Goal: Task Accomplishment & Management: Use online tool/utility

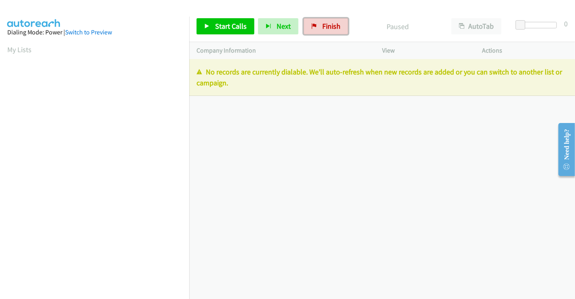
drag, startPoint x: 330, startPoint y: 30, endPoint x: 322, endPoint y: 43, distance: 15.5
click at [330, 30] on span "Finish" at bounding box center [331, 25] width 18 height 9
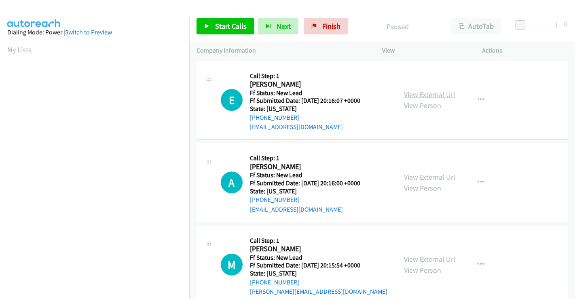
click at [416, 92] on link "View External Url" at bounding box center [429, 94] width 51 height 9
click at [418, 174] on link "View External Url" at bounding box center [429, 176] width 51 height 9
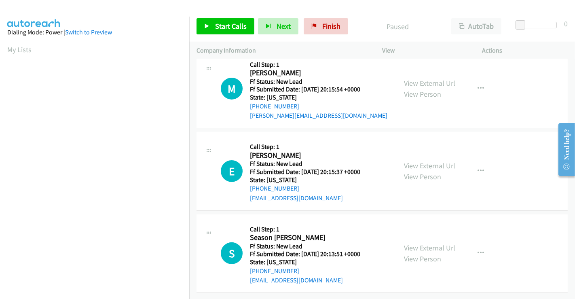
scroll to position [182, 0]
click at [420, 81] on link "View External Url" at bounding box center [429, 82] width 51 height 9
click at [420, 161] on link "View External Url" at bounding box center [429, 165] width 51 height 9
click at [416, 243] on link "View External Url" at bounding box center [429, 247] width 51 height 9
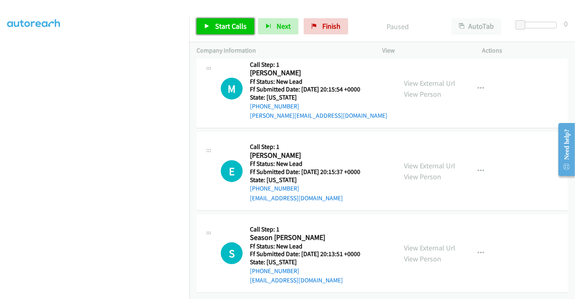
click at [223, 21] on link "Start Calls" at bounding box center [226, 26] width 58 height 16
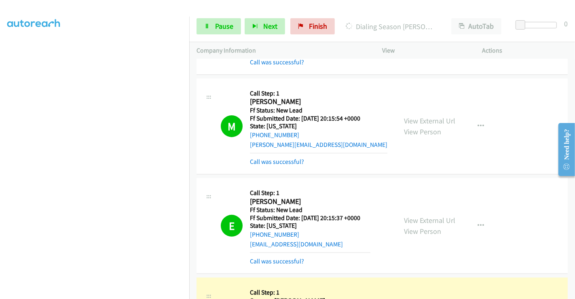
scroll to position [233, 0]
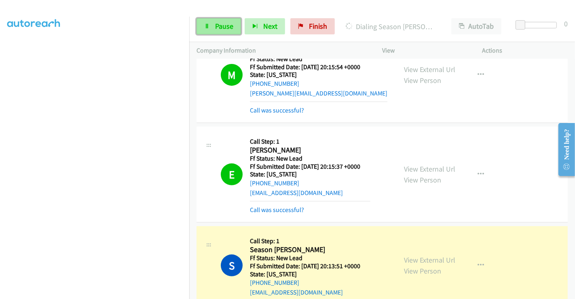
click at [220, 25] on span "Pause" at bounding box center [224, 25] width 18 height 9
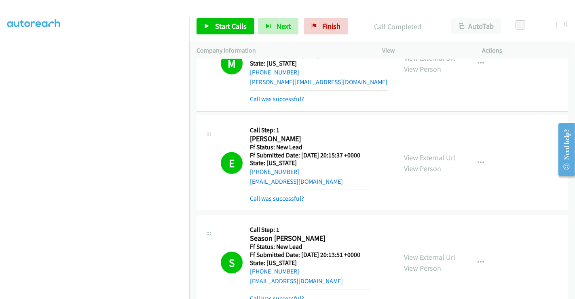
scroll to position [0, 0]
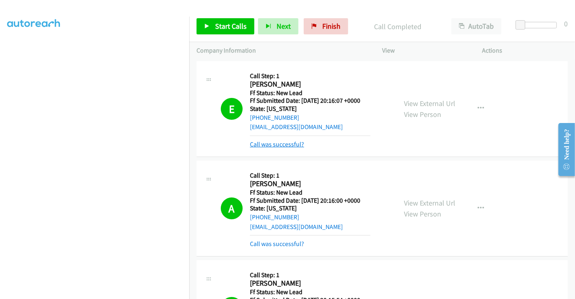
click at [271, 143] on link "Call was successful?" at bounding box center [277, 144] width 54 height 8
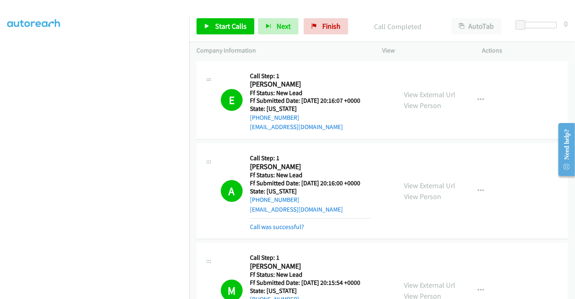
click at [297, 231] on div "Call was successful?" at bounding box center [310, 227] width 121 height 10
click at [295, 223] on link "Call was successful?" at bounding box center [277, 227] width 54 height 8
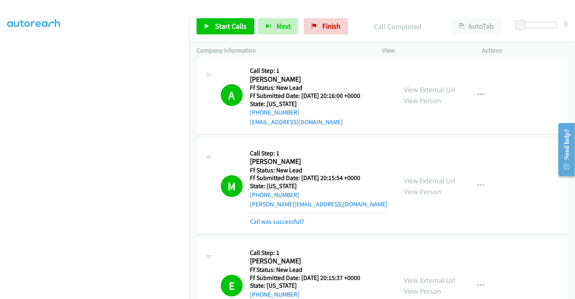
scroll to position [90, 0]
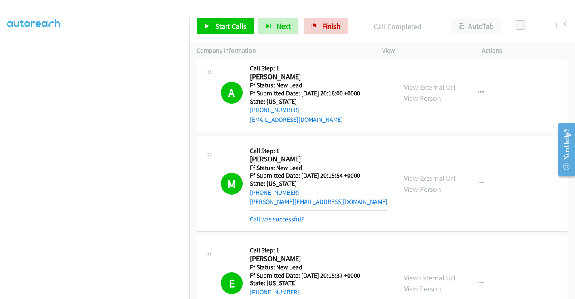
click at [285, 216] on link "Call was successful?" at bounding box center [277, 219] width 54 height 8
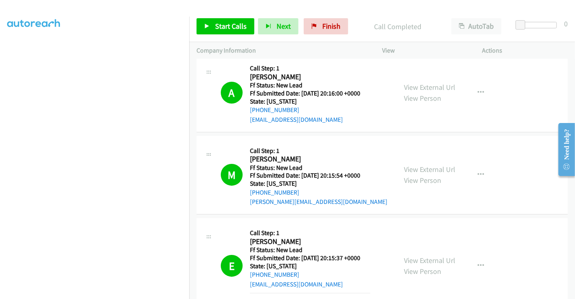
scroll to position [180, 0]
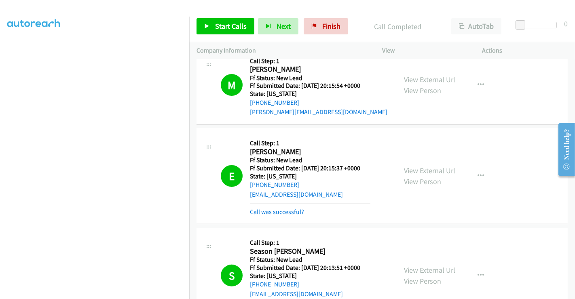
click at [284, 215] on div "Call was successful?" at bounding box center [310, 212] width 121 height 10
click at [285, 210] on link "Call was successful?" at bounding box center [277, 212] width 54 height 8
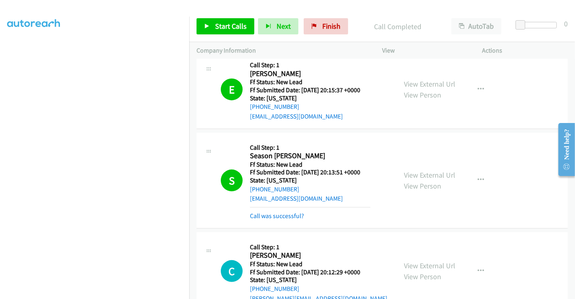
scroll to position [269, 0]
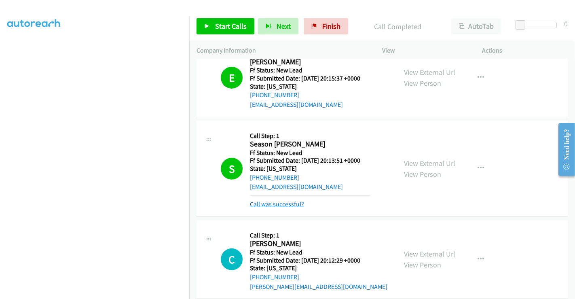
click at [282, 205] on link "Call was successful?" at bounding box center [277, 204] width 54 height 8
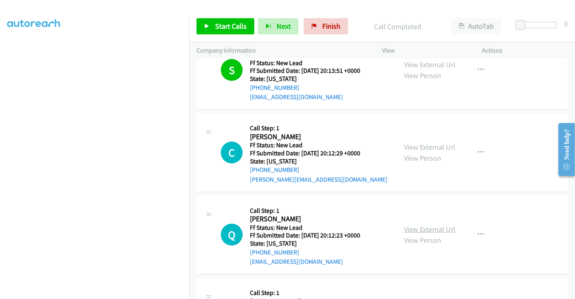
scroll to position [428, 0]
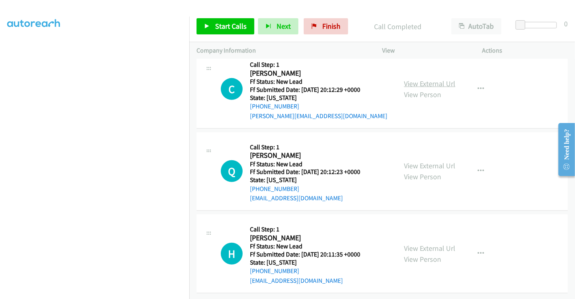
click at [425, 79] on link "View External Url" at bounding box center [429, 83] width 51 height 9
click at [427, 161] on link "View External Url" at bounding box center [429, 165] width 51 height 9
click at [424, 244] on link "View External Url" at bounding box center [429, 248] width 51 height 9
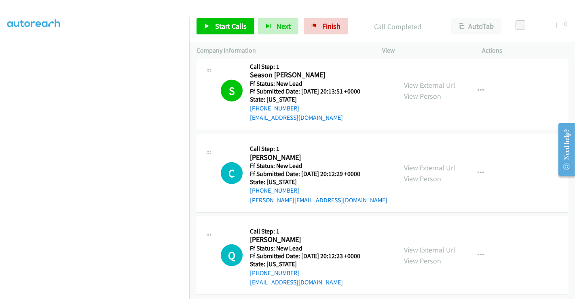
scroll to position [339, 0]
click at [478, 170] on icon "button" at bounding box center [481, 173] width 6 height 6
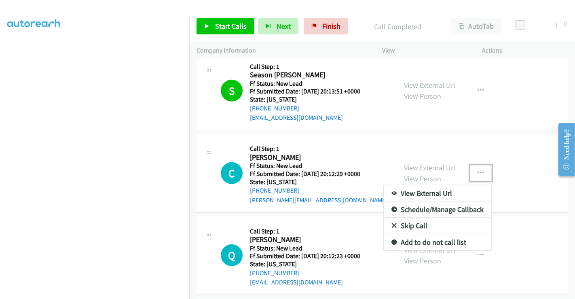
click at [407, 223] on link "Skip Call" at bounding box center [438, 226] width 108 height 16
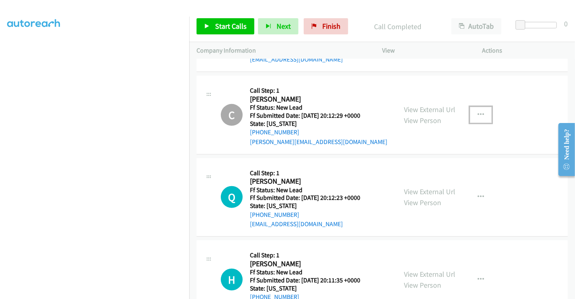
scroll to position [384, 0]
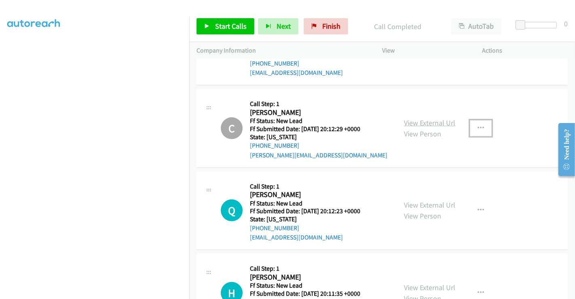
click at [429, 121] on link "View External Url" at bounding box center [429, 122] width 51 height 9
click at [228, 26] on span "Start Calls" at bounding box center [231, 25] width 32 height 9
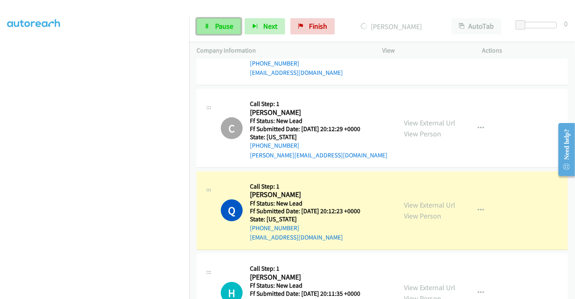
click at [221, 27] on span "Pause" at bounding box center [224, 25] width 18 height 9
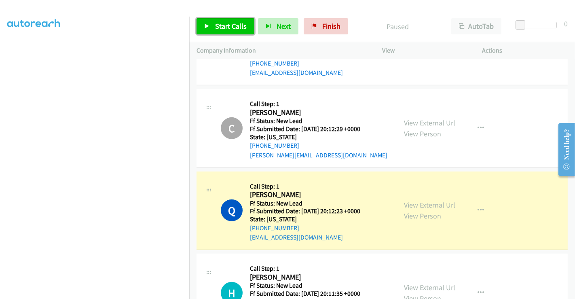
click at [225, 23] on span "Start Calls" at bounding box center [231, 25] width 32 height 9
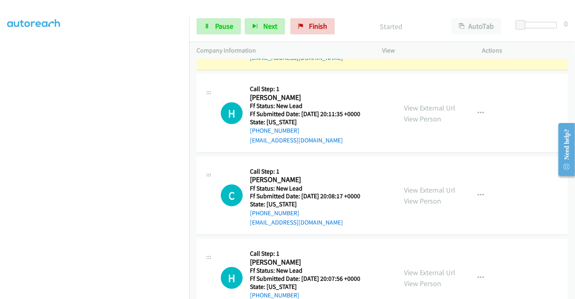
scroll to position [473, 0]
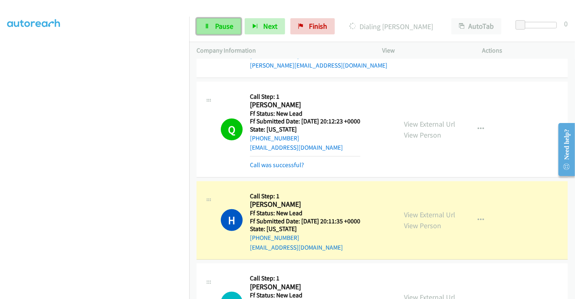
click at [222, 23] on span "Pause" at bounding box center [224, 25] width 18 height 9
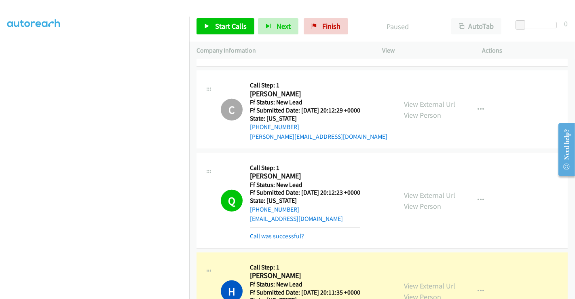
scroll to position [428, 0]
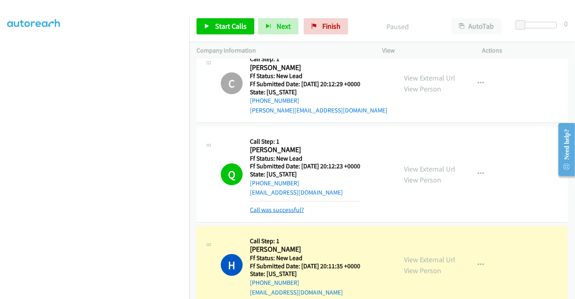
click at [278, 208] on link "Call was successful?" at bounding box center [277, 210] width 54 height 8
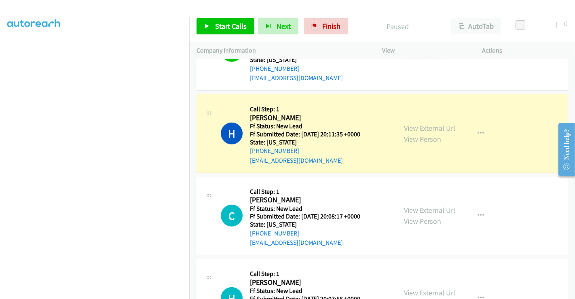
scroll to position [563, 0]
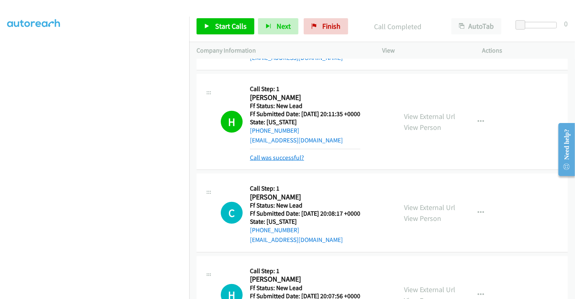
click at [273, 154] on link "Call was successful?" at bounding box center [277, 158] width 54 height 8
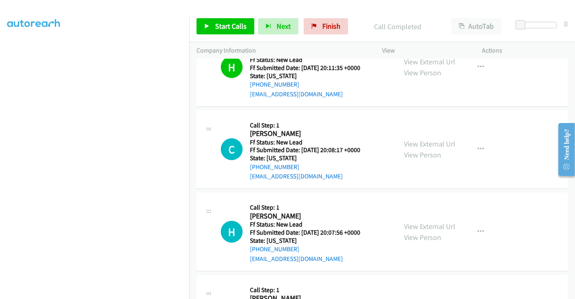
scroll to position [608, 0]
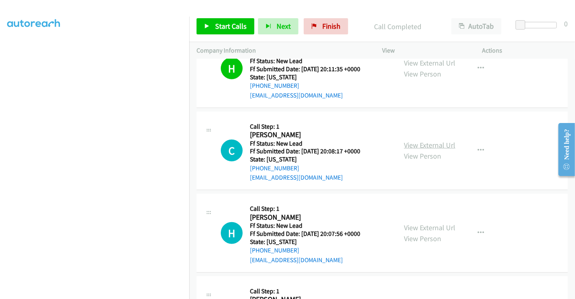
click at [426, 142] on link "View External Url" at bounding box center [429, 144] width 51 height 9
click at [423, 226] on link "View External Url" at bounding box center [429, 227] width 51 height 9
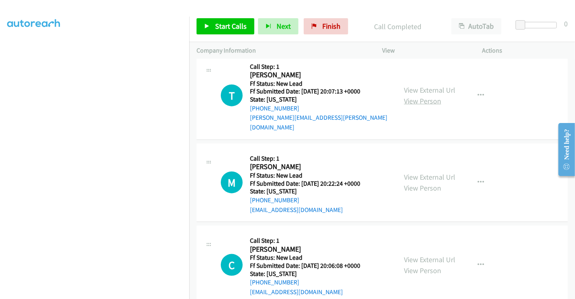
scroll to position [833, 0]
click at [418, 84] on div "View External Url View Person" at bounding box center [429, 95] width 51 height 22
click at [423, 85] on link "View External Url" at bounding box center [429, 89] width 51 height 9
click at [422, 172] on link "View External Url" at bounding box center [429, 176] width 51 height 9
click at [421, 254] on link "View External Url" at bounding box center [429, 258] width 51 height 9
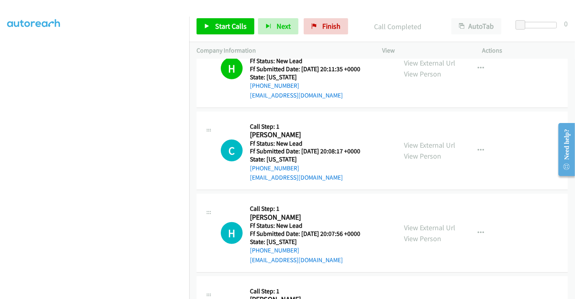
scroll to position [518, 0]
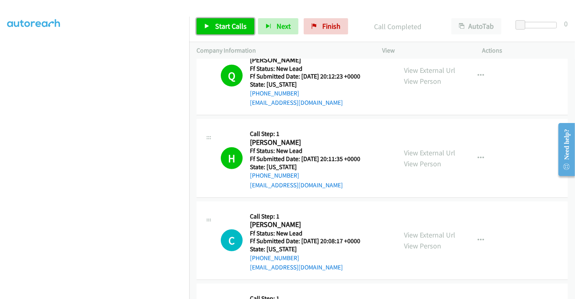
click at [219, 26] on span "Start Calls" at bounding box center [231, 25] width 32 height 9
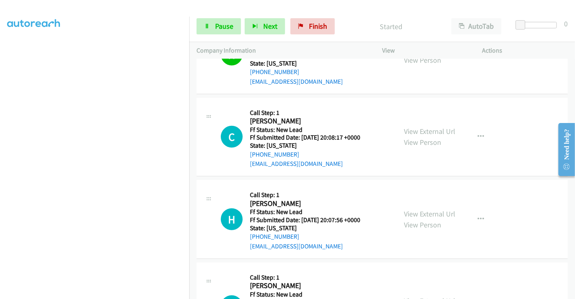
scroll to position [608, 0]
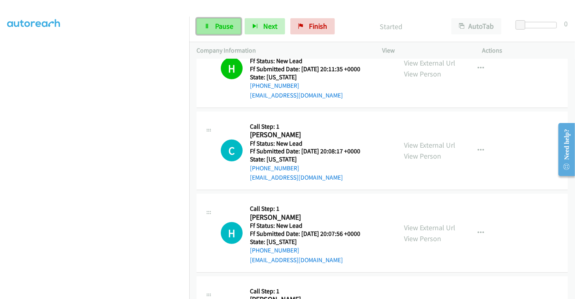
click at [221, 25] on span "Pause" at bounding box center [224, 25] width 18 height 9
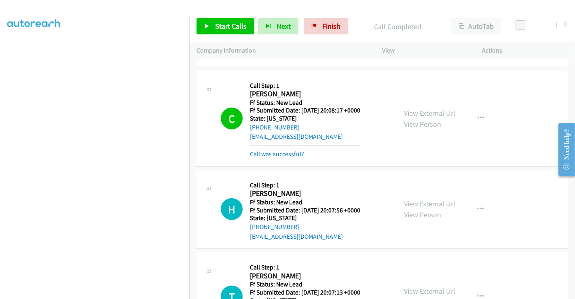
scroll to position [698, 0]
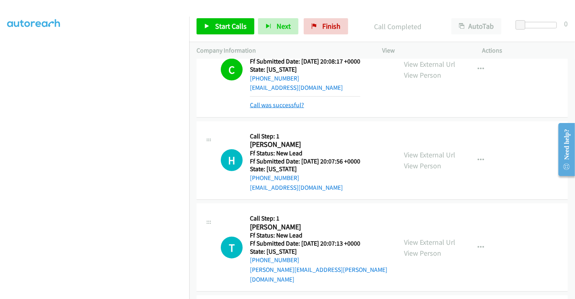
click at [275, 103] on link "Call was successful?" at bounding box center [277, 105] width 54 height 8
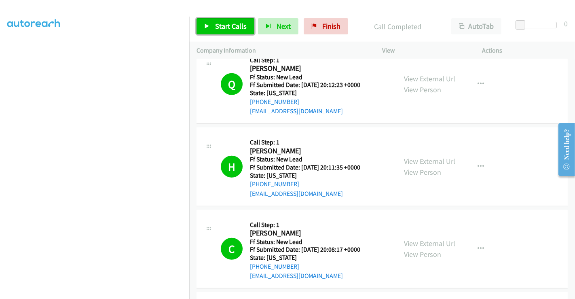
click at [233, 27] on span "Start Calls" at bounding box center [231, 25] width 32 height 9
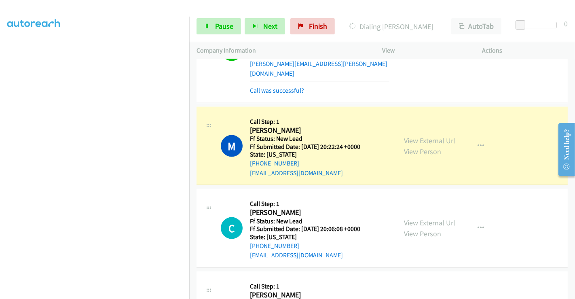
scroll to position [947, 0]
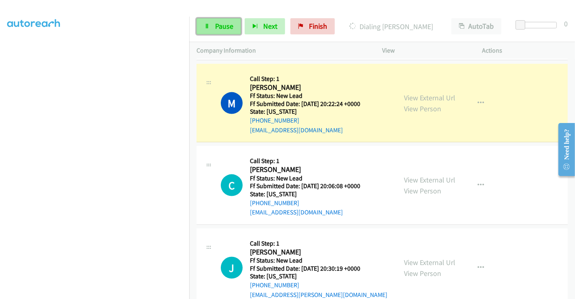
click at [222, 23] on span "Pause" at bounding box center [224, 25] width 18 height 9
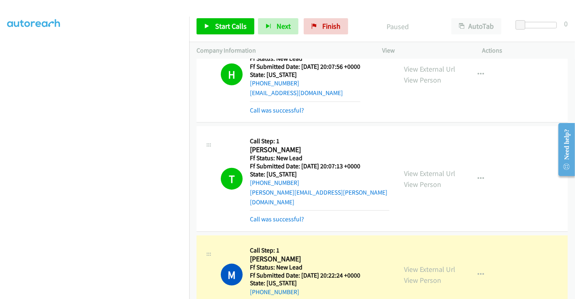
scroll to position [671, 0]
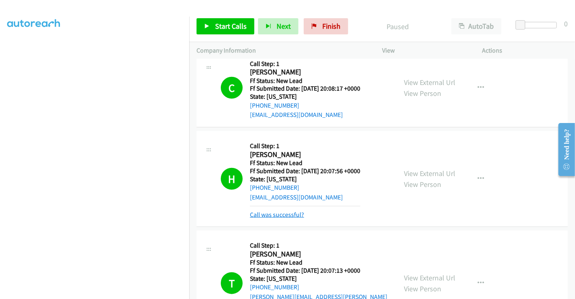
click at [268, 211] on link "Call was successful?" at bounding box center [277, 215] width 54 height 8
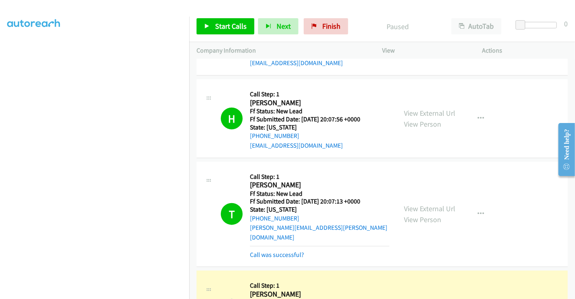
scroll to position [805, 0]
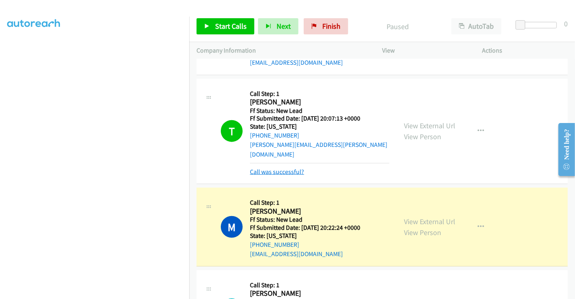
click at [296, 168] on link "Call was successful?" at bounding box center [277, 172] width 54 height 8
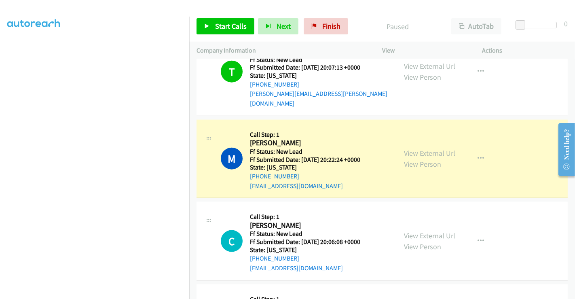
scroll to position [896, 0]
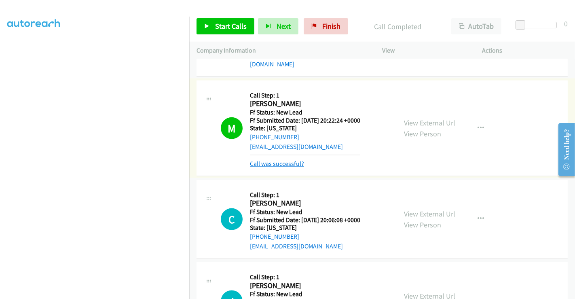
click at [288, 160] on link "Call was successful?" at bounding box center [277, 164] width 54 height 8
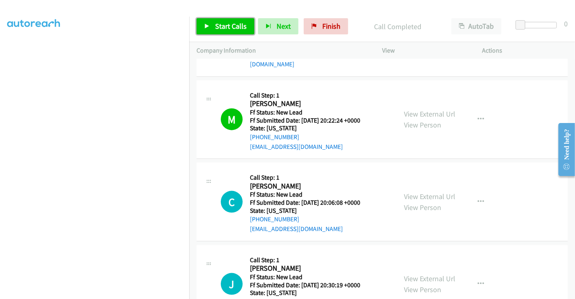
click at [236, 26] on span "Start Calls" at bounding box center [231, 25] width 32 height 9
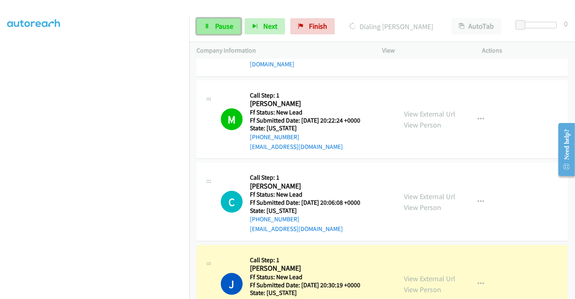
click at [210, 26] on link "Pause" at bounding box center [219, 26] width 44 height 16
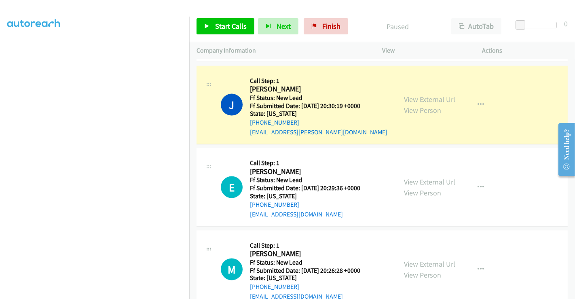
scroll to position [1075, 0]
click at [420, 94] on link "View External Url" at bounding box center [429, 98] width 51 height 9
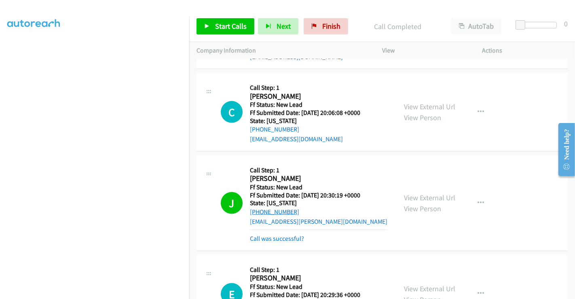
scroll to position [850, 0]
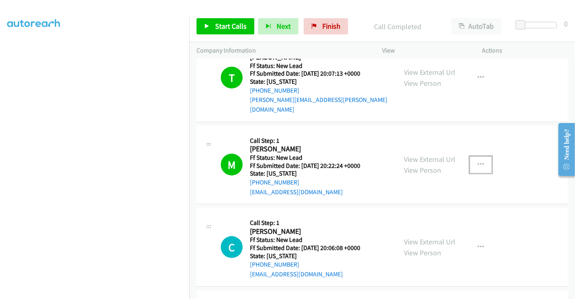
click at [480, 157] on button "button" at bounding box center [481, 165] width 22 height 16
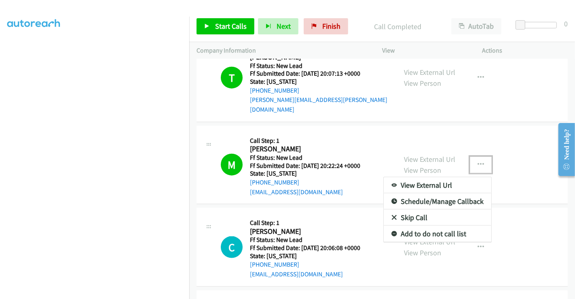
click at [428, 226] on link "Add to do not call list" at bounding box center [438, 234] width 108 height 16
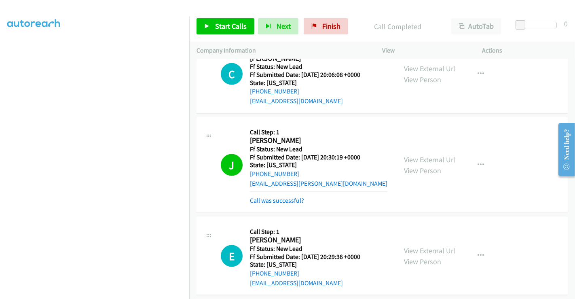
scroll to position [1030, 0]
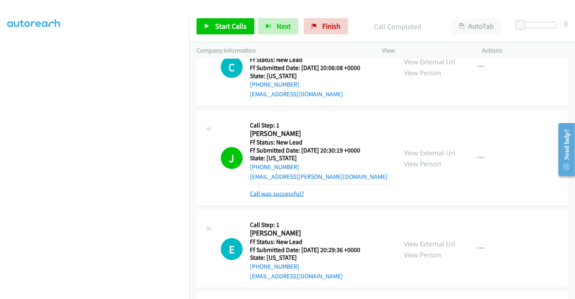
click at [289, 190] on link "Call was successful?" at bounding box center [277, 194] width 54 height 8
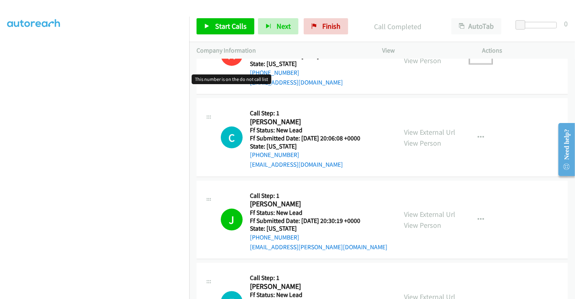
scroll to position [941, 0]
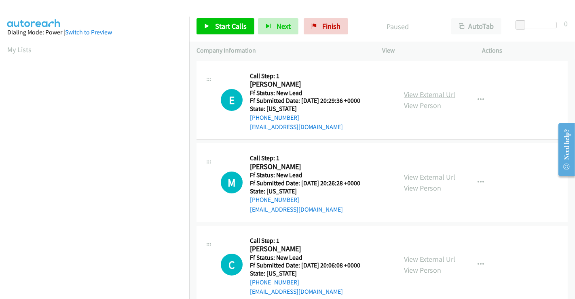
click at [434, 93] on link "View External Url" at bounding box center [429, 94] width 51 height 9
click at [422, 174] on link "View External Url" at bounding box center [429, 176] width 51 height 9
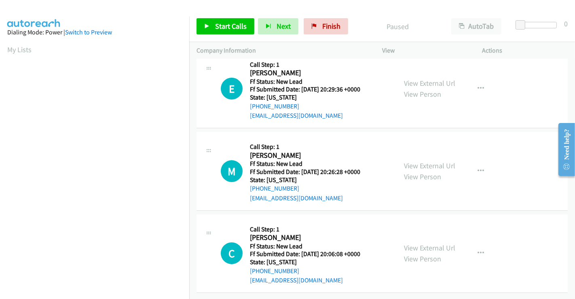
scroll to position [156, 0]
click at [216, 28] on span "Start Calls" at bounding box center [231, 25] width 32 height 9
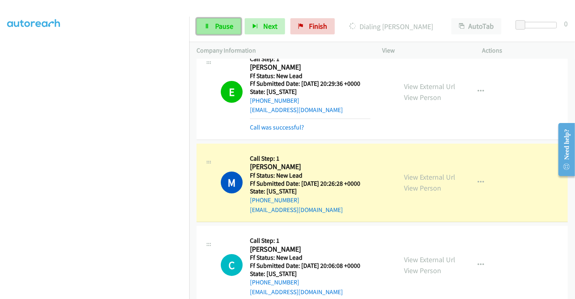
click at [217, 25] on span "Pause" at bounding box center [224, 25] width 18 height 9
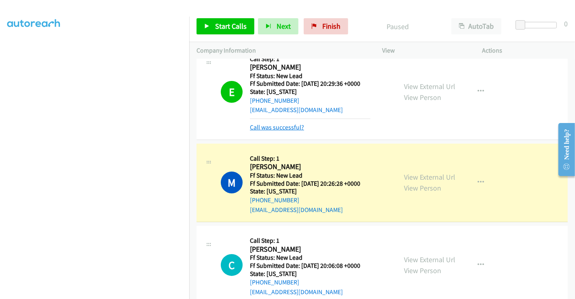
click at [273, 128] on link "Call was successful?" at bounding box center [277, 127] width 54 height 8
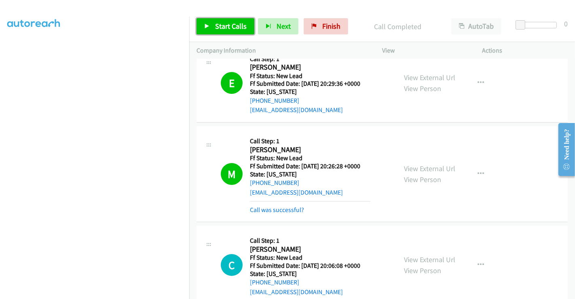
click at [229, 23] on span "Start Calls" at bounding box center [231, 25] width 32 height 9
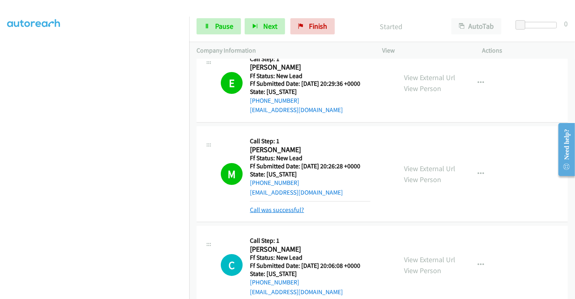
click at [278, 209] on link "Call was successful?" at bounding box center [277, 210] width 54 height 8
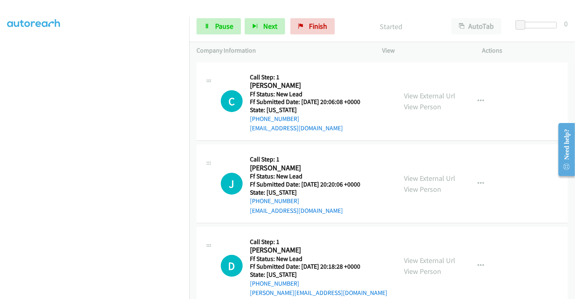
scroll to position [107, 0]
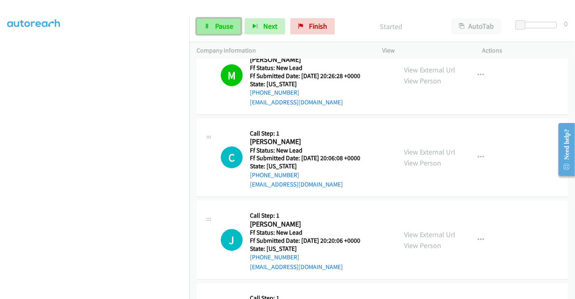
click at [223, 26] on span "Pause" at bounding box center [224, 25] width 18 height 9
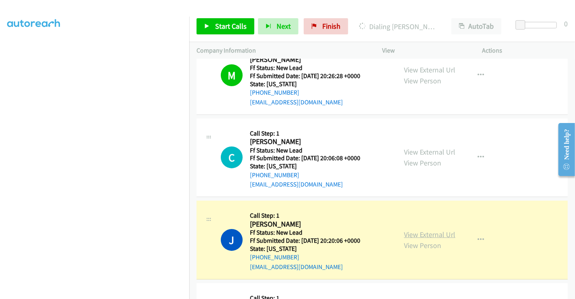
click at [421, 230] on link "View External Url" at bounding box center [429, 234] width 51 height 9
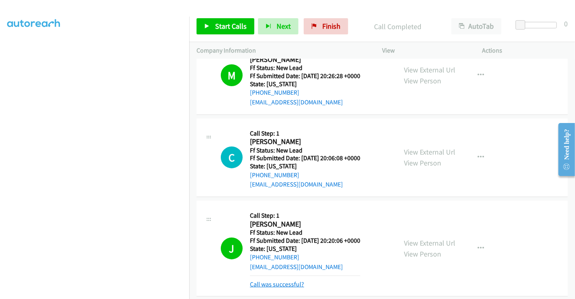
click at [281, 282] on link "Call was successful?" at bounding box center [277, 284] width 54 height 8
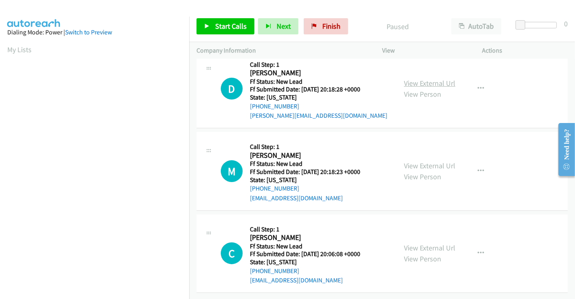
click at [416, 78] on link "View External Url" at bounding box center [429, 82] width 51 height 9
click at [424, 161] on link "View External Url" at bounding box center [429, 165] width 51 height 9
click at [478, 85] on icon "button" at bounding box center [481, 88] width 6 height 6
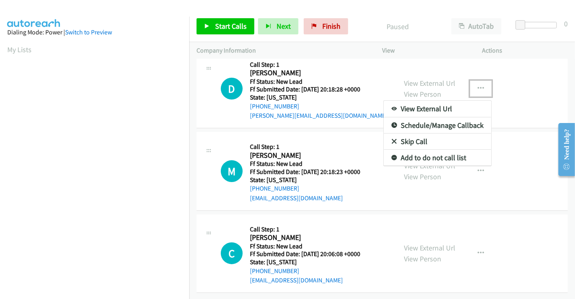
click at [415, 135] on link "Skip Call" at bounding box center [438, 141] width 108 height 16
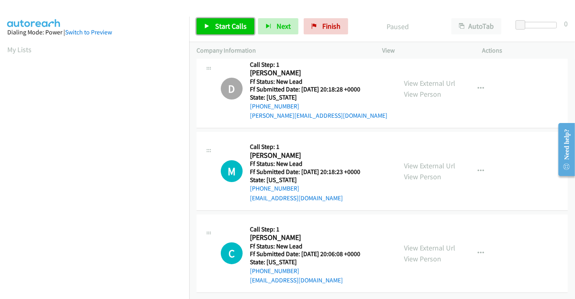
click at [238, 27] on span "Start Calls" at bounding box center [231, 25] width 32 height 9
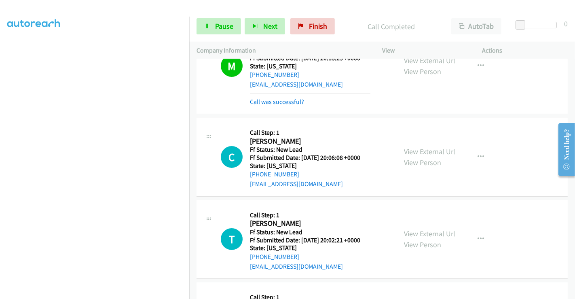
scroll to position [107, 0]
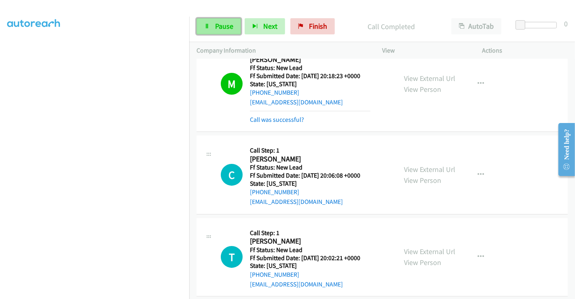
click at [216, 25] on span "Pause" at bounding box center [224, 25] width 18 height 9
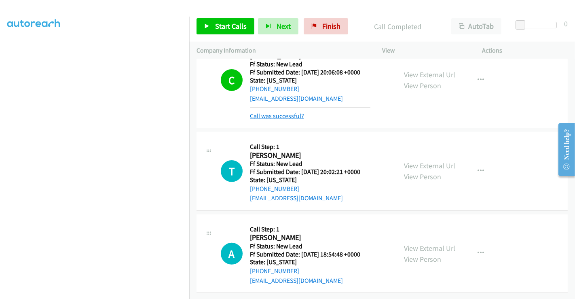
click at [287, 112] on link "Call was successful?" at bounding box center [277, 116] width 54 height 8
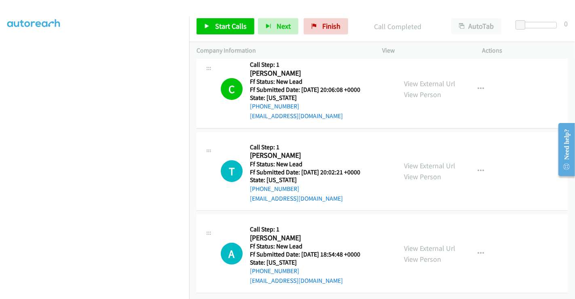
drag, startPoint x: 434, startPoint y: 162, endPoint x: 435, endPoint y: 182, distance: 19.4
click at [414, 161] on link "View External Url" at bounding box center [429, 165] width 51 height 9
click at [415, 244] on link "View External Url" at bounding box center [429, 248] width 51 height 9
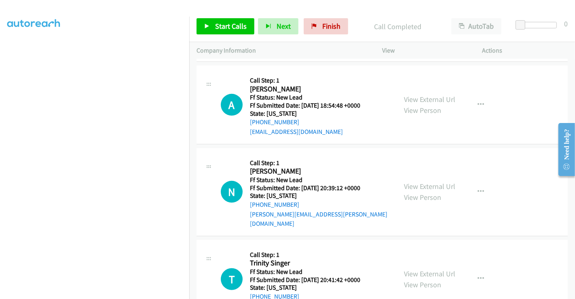
scroll to position [363, 0]
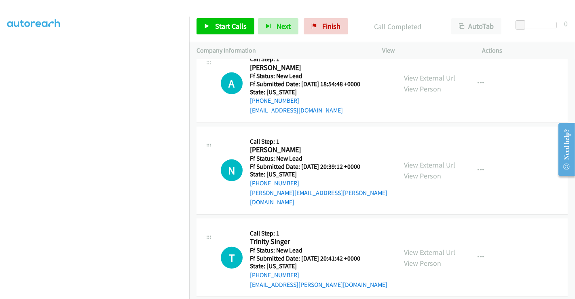
click at [426, 160] on link "View External Url" at bounding box center [429, 164] width 51 height 9
click at [405, 248] on link "View External Url" at bounding box center [429, 252] width 51 height 9
click at [230, 27] on span "Start Calls" at bounding box center [231, 25] width 32 height 9
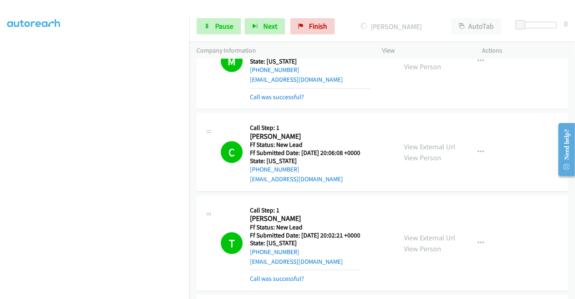
scroll to position [290, 0]
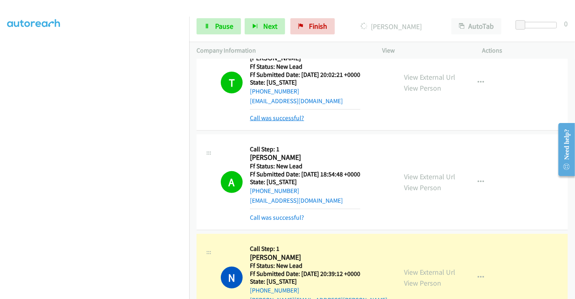
click at [274, 116] on link "Call was successful?" at bounding box center [277, 118] width 54 height 8
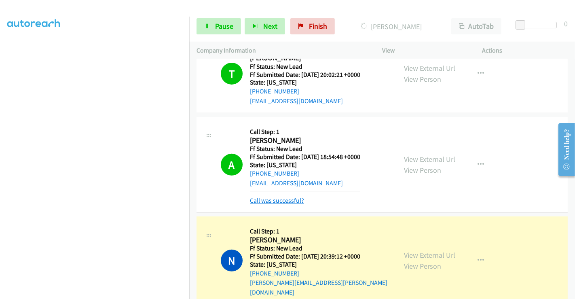
click at [284, 197] on link "Call was successful?" at bounding box center [277, 201] width 54 height 8
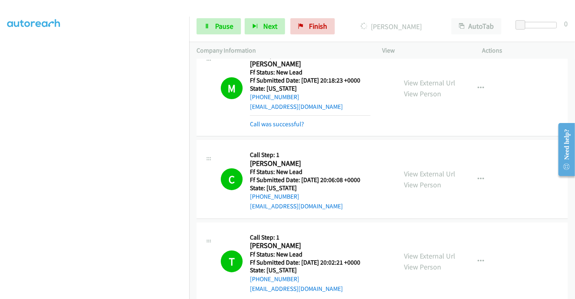
scroll to position [21, 0]
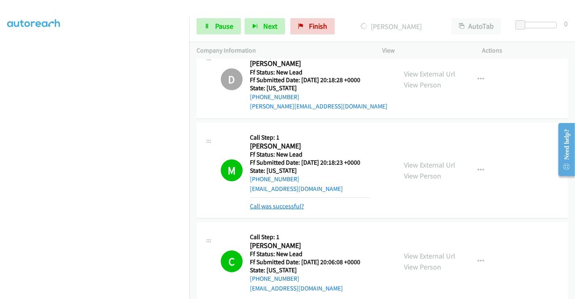
click at [284, 205] on link "Call was successful?" at bounding box center [277, 206] width 54 height 8
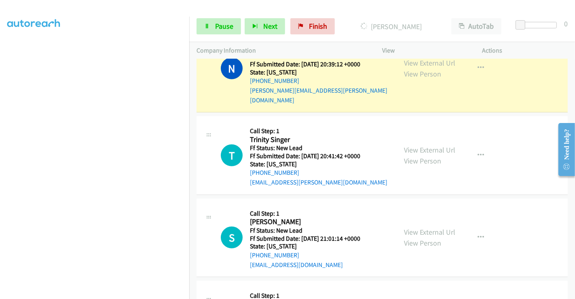
scroll to position [405, 0]
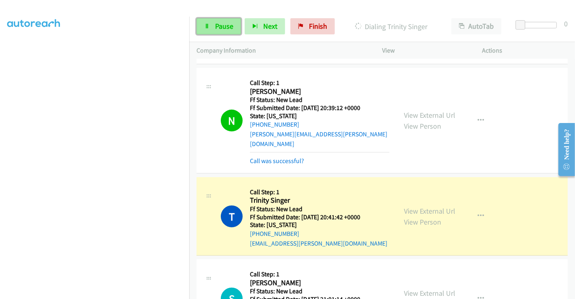
click at [223, 27] on span "Pause" at bounding box center [224, 25] width 18 height 9
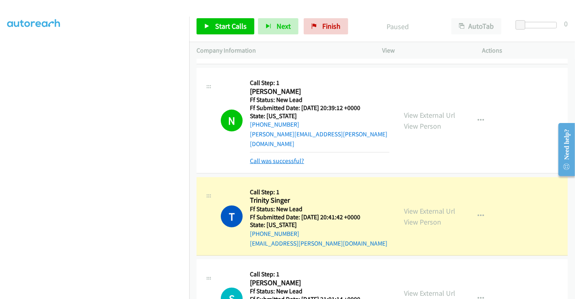
click at [288, 157] on link "Call was successful?" at bounding box center [277, 161] width 54 height 8
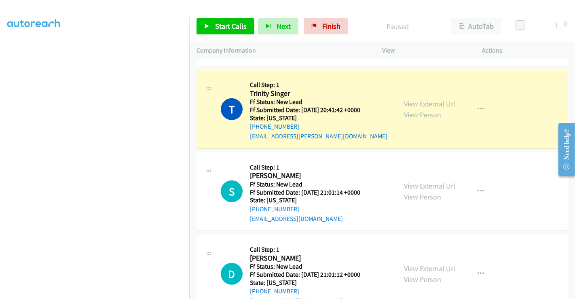
scroll to position [593, 0]
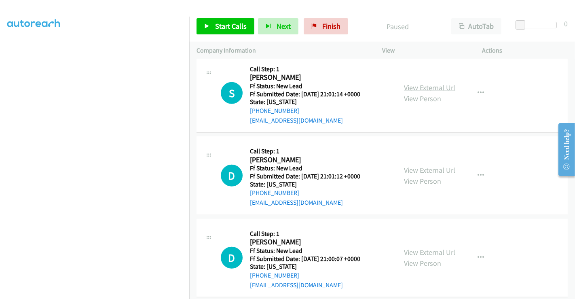
click at [423, 83] on link "View External Url" at bounding box center [429, 87] width 51 height 9
click at [415, 165] on link "View External Url" at bounding box center [429, 169] width 51 height 9
click at [424, 248] on link "View External Url" at bounding box center [429, 252] width 51 height 9
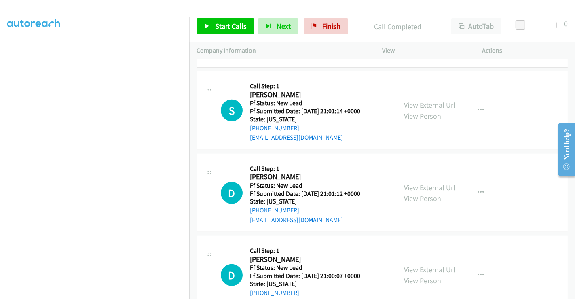
scroll to position [610, 0]
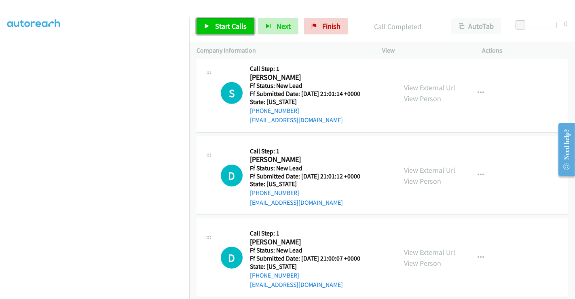
click at [218, 23] on span "Start Calls" at bounding box center [231, 25] width 32 height 9
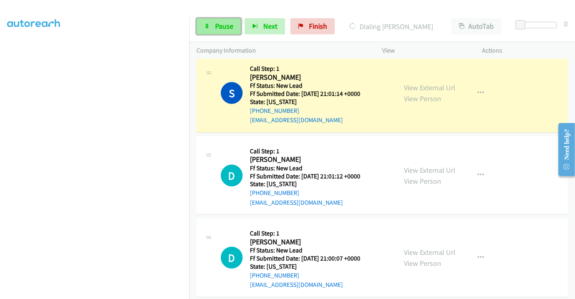
click at [222, 26] on span "Pause" at bounding box center [224, 25] width 18 height 9
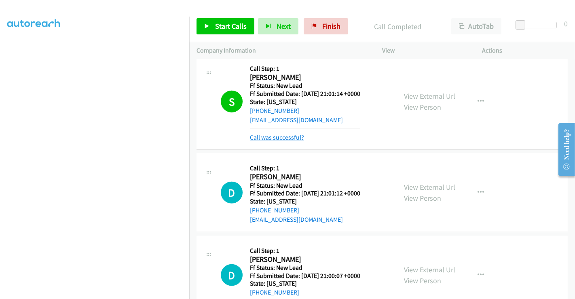
click at [270, 133] on link "Call was successful?" at bounding box center [277, 137] width 54 height 8
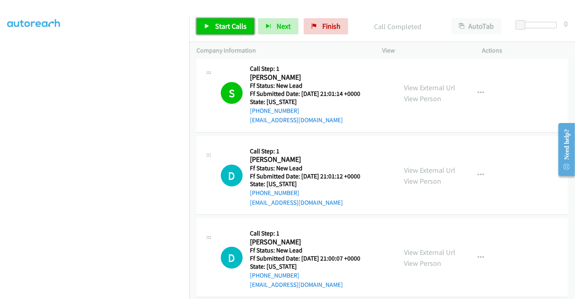
click at [225, 25] on span "Start Calls" at bounding box center [231, 25] width 32 height 9
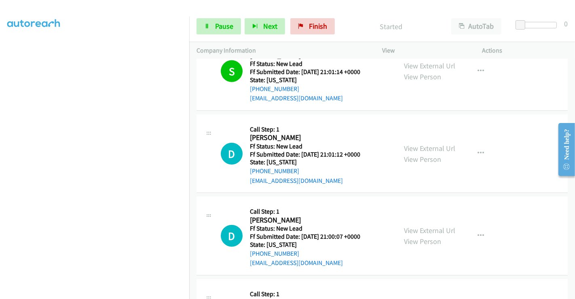
scroll to position [632, 0]
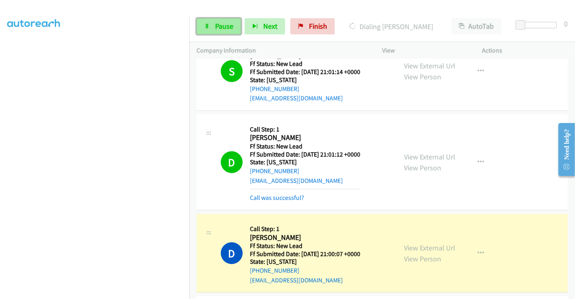
click at [230, 25] on span "Pause" at bounding box center [224, 25] width 18 height 9
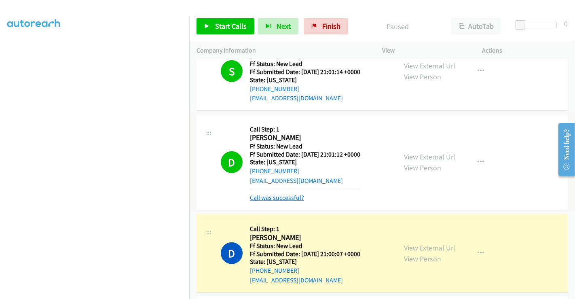
click at [290, 194] on link "Call was successful?" at bounding box center [277, 198] width 54 height 8
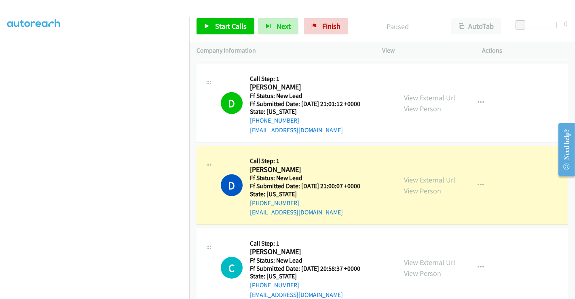
scroll to position [722, 0]
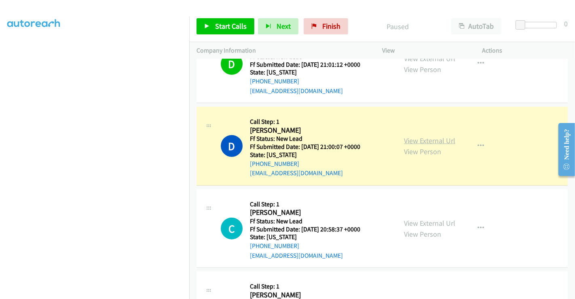
click at [424, 136] on link "View External Url" at bounding box center [429, 140] width 51 height 9
click at [430, 136] on link "View External Url" at bounding box center [429, 140] width 51 height 9
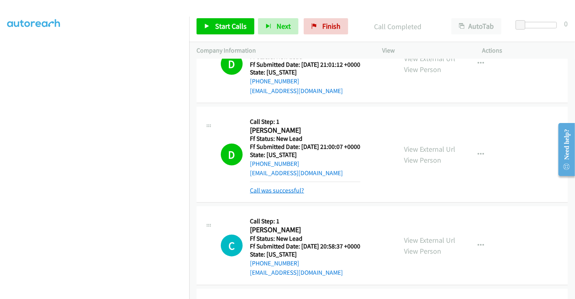
click at [281, 186] on link "Call was successful?" at bounding box center [277, 190] width 54 height 8
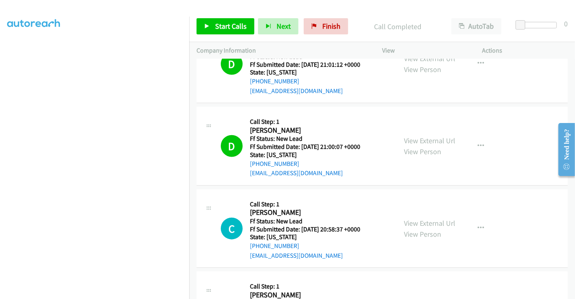
scroll to position [812, 0]
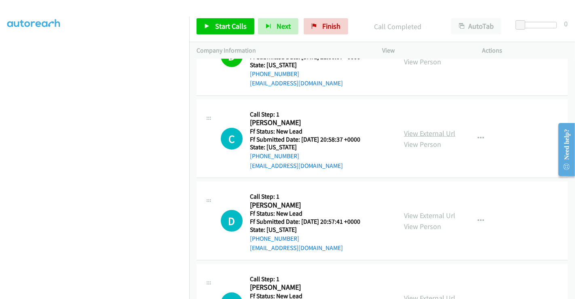
click at [428, 129] on link "View External Url" at bounding box center [429, 133] width 51 height 9
click at [430, 211] on link "View External Url" at bounding box center [429, 215] width 51 height 9
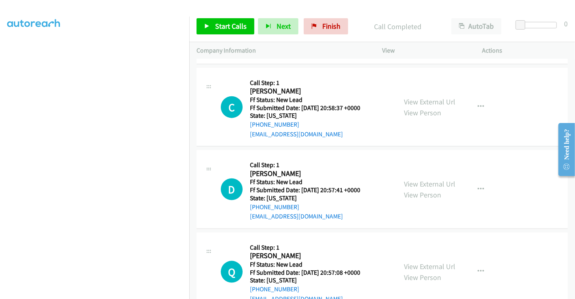
scroll to position [856, 0]
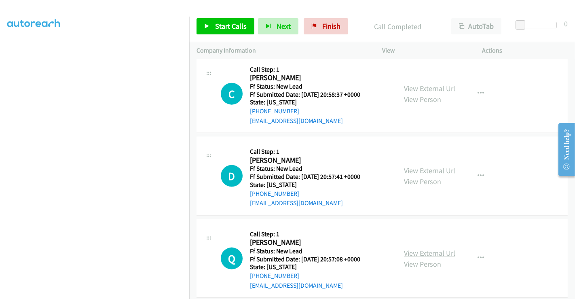
click at [421, 248] on link "View External Url" at bounding box center [429, 252] width 51 height 9
click at [229, 26] on span "Start Calls" at bounding box center [231, 25] width 32 height 9
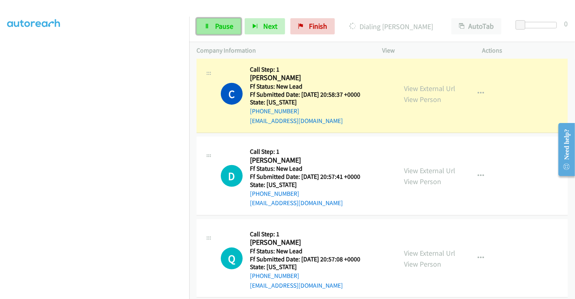
click at [216, 20] on link "Pause" at bounding box center [219, 26] width 44 height 16
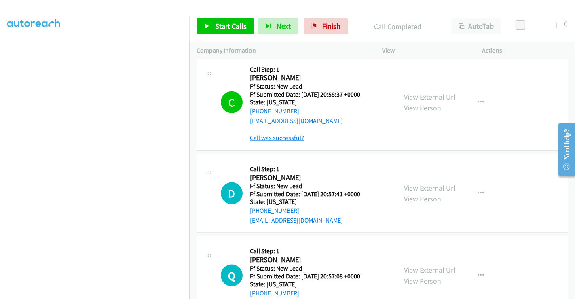
click at [273, 134] on link "Call was successful?" at bounding box center [277, 138] width 54 height 8
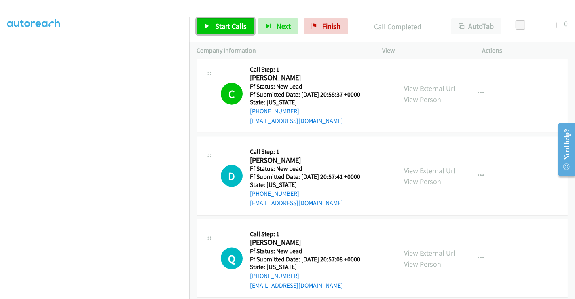
click at [220, 28] on span "Start Calls" at bounding box center [231, 25] width 32 height 9
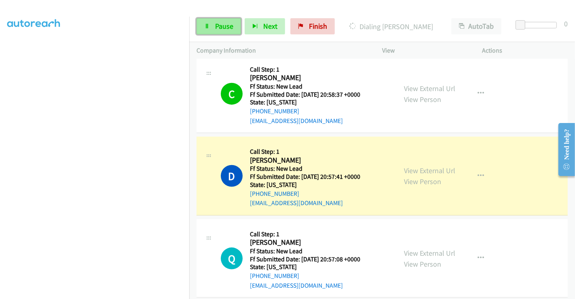
click at [221, 22] on span "Pause" at bounding box center [224, 25] width 18 height 9
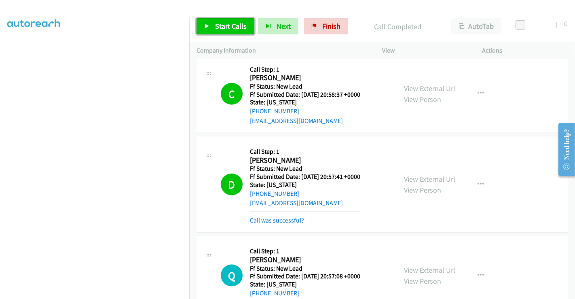
click at [217, 23] on span "Start Calls" at bounding box center [231, 25] width 32 height 9
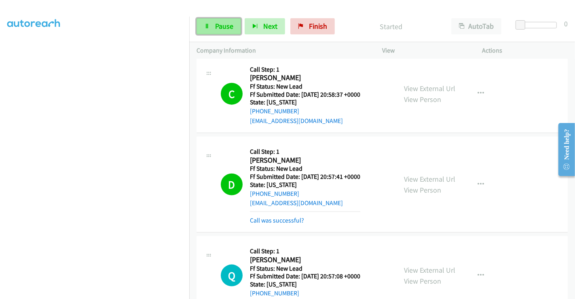
click at [217, 26] on span "Pause" at bounding box center [224, 25] width 18 height 9
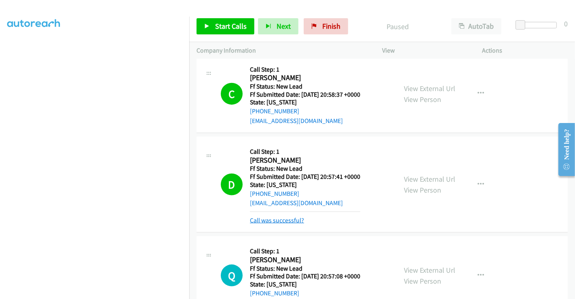
click at [282, 216] on link "Call was successful?" at bounding box center [277, 220] width 54 height 8
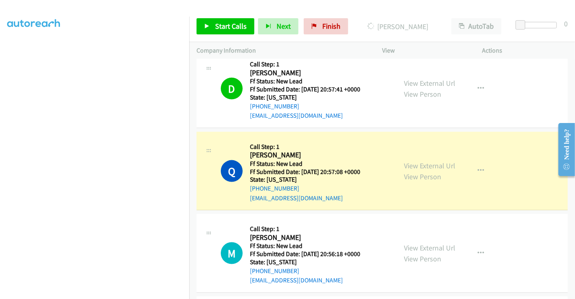
scroll to position [947, 0]
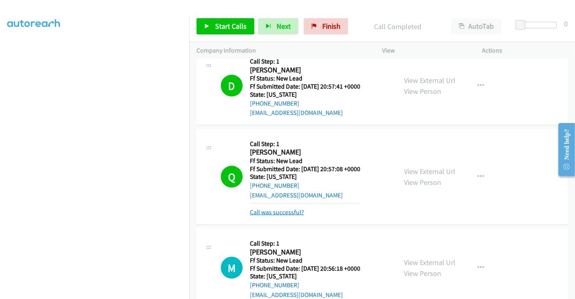
click at [286, 208] on link "Call was successful?" at bounding box center [277, 212] width 54 height 8
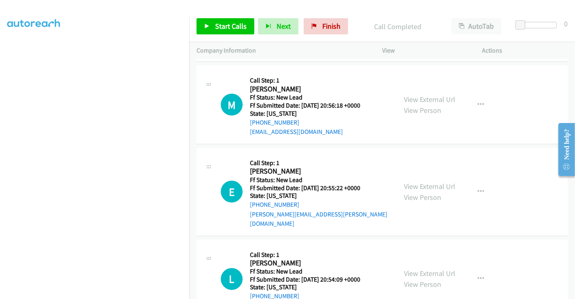
scroll to position [1036, 0]
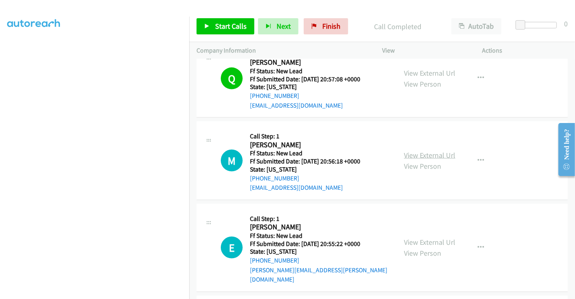
click at [419, 150] on link "View External Url" at bounding box center [429, 154] width 51 height 9
click at [427, 237] on link "View External Url" at bounding box center [429, 241] width 51 height 9
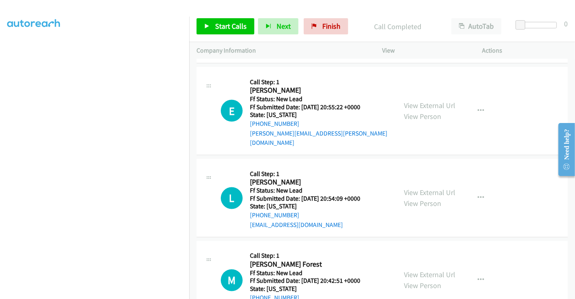
scroll to position [1216, 0]
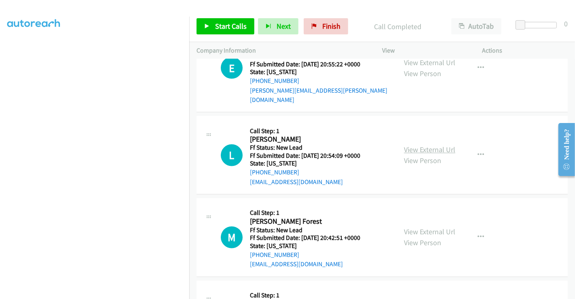
click at [426, 145] on link "View External Url" at bounding box center [429, 149] width 51 height 9
click at [424, 227] on link "View External Url" at bounding box center [429, 231] width 51 height 9
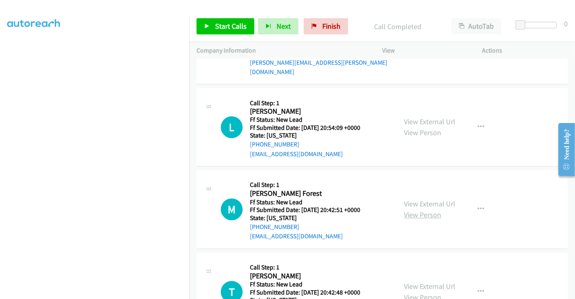
scroll to position [1267, 0]
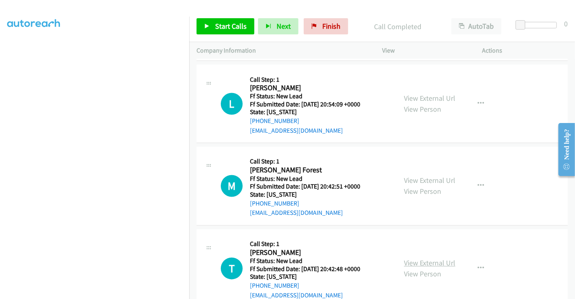
click at [420, 259] on link "View External Url" at bounding box center [429, 263] width 51 height 9
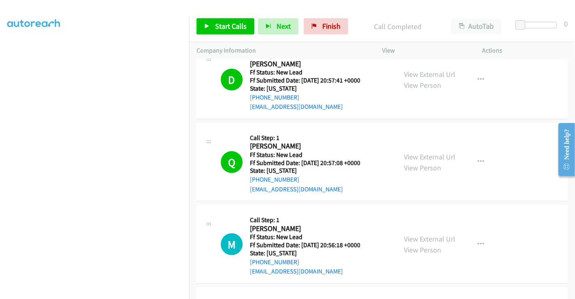
scroll to position [998, 0]
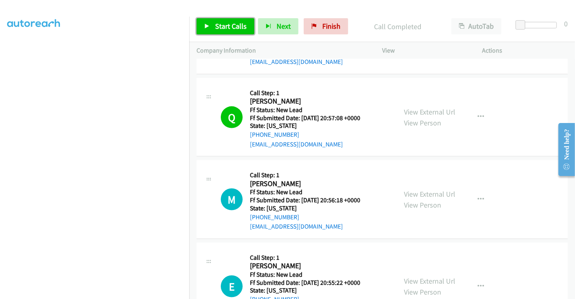
click at [219, 18] on link "Start Calls" at bounding box center [226, 26] width 58 height 16
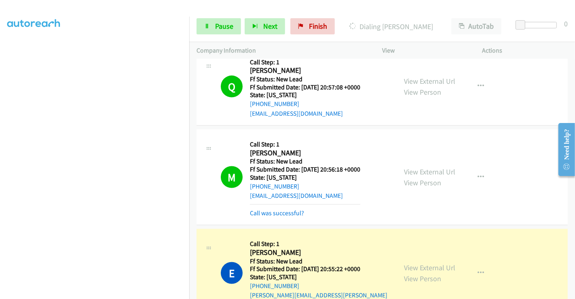
scroll to position [1043, 0]
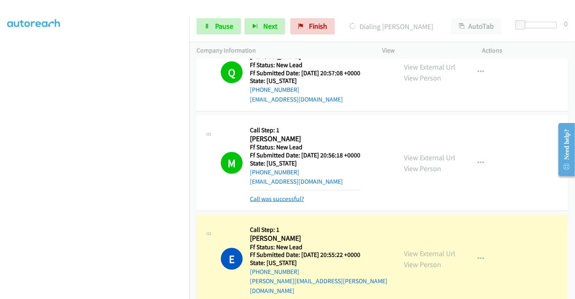
click at [277, 195] on link "Call was successful?" at bounding box center [277, 199] width 54 height 8
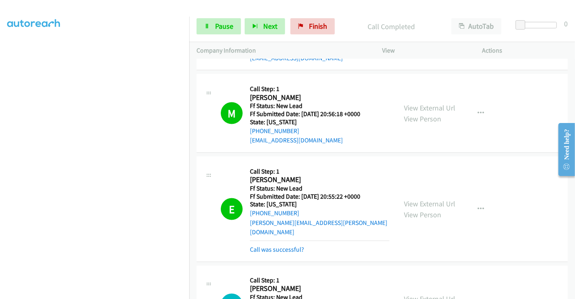
scroll to position [1133, 0]
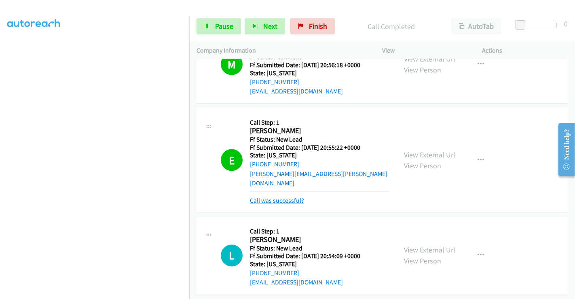
click at [290, 197] on link "Call was successful?" at bounding box center [277, 201] width 54 height 8
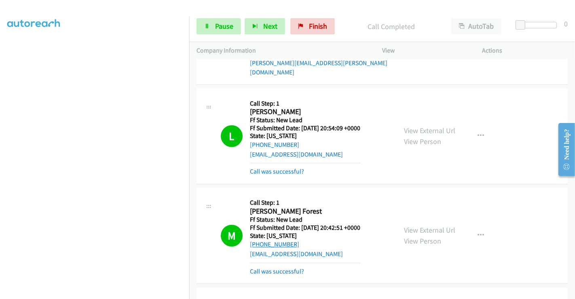
scroll to position [1178, 0]
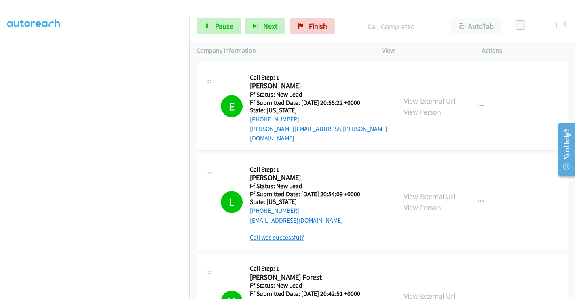
click at [275, 234] on link "Call was successful?" at bounding box center [277, 238] width 54 height 8
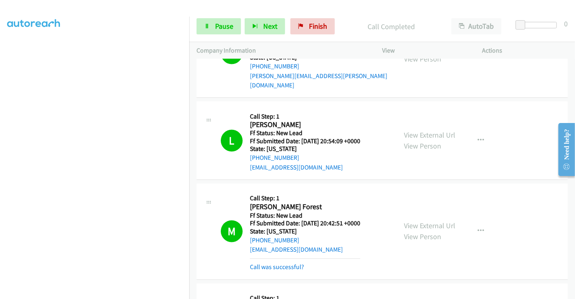
scroll to position [1267, 0]
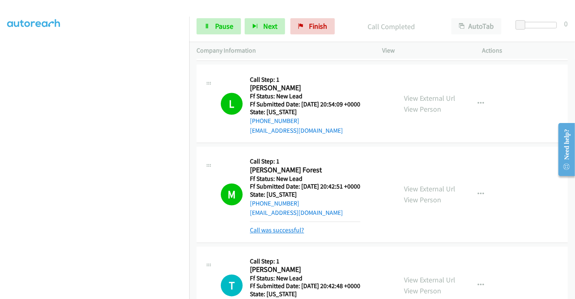
click at [273, 227] on link "Call was successful?" at bounding box center [277, 231] width 54 height 8
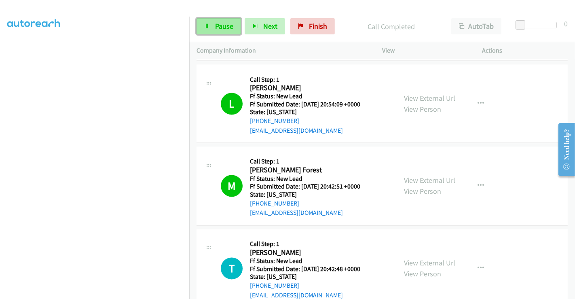
click at [221, 27] on span "Pause" at bounding box center [224, 25] width 18 height 9
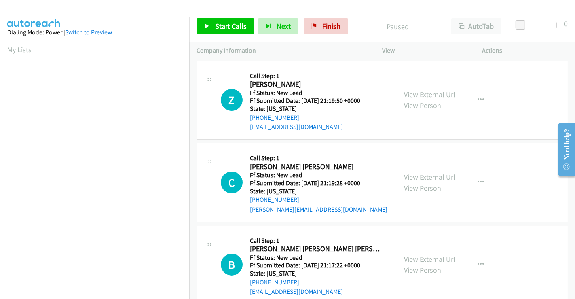
click at [427, 95] on link "View External Url" at bounding box center [429, 94] width 51 height 9
click at [414, 178] on link "View External Url" at bounding box center [429, 176] width 51 height 9
click at [414, 256] on link "View External Url" at bounding box center [429, 258] width 51 height 9
click at [480, 99] on button "button" at bounding box center [481, 100] width 22 height 16
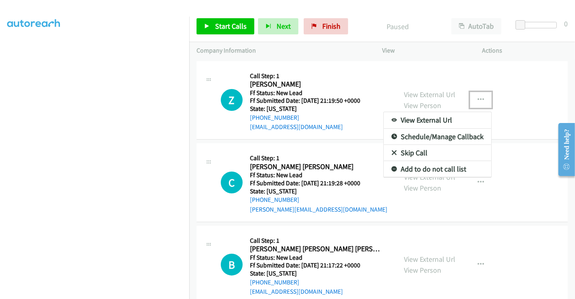
click at [403, 149] on link "Skip Call" at bounding box center [438, 153] width 108 height 16
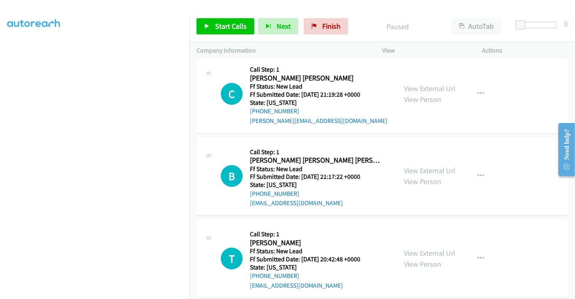
scroll to position [90, 0]
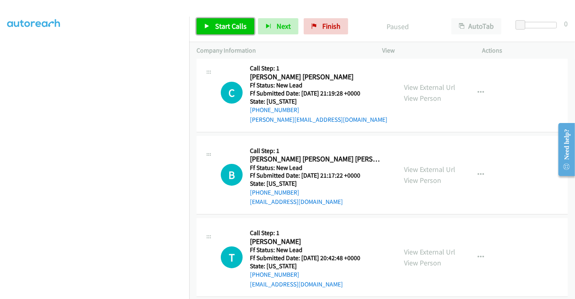
click at [210, 23] on link "Start Calls" at bounding box center [226, 26] width 58 height 16
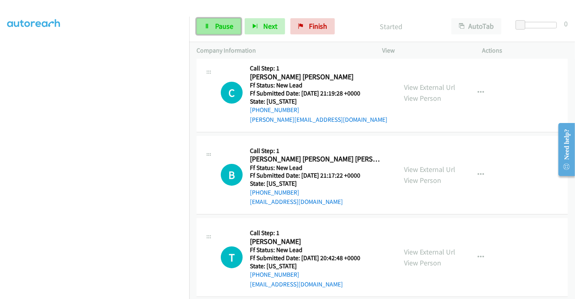
click at [219, 29] on span "Pause" at bounding box center [224, 25] width 18 height 9
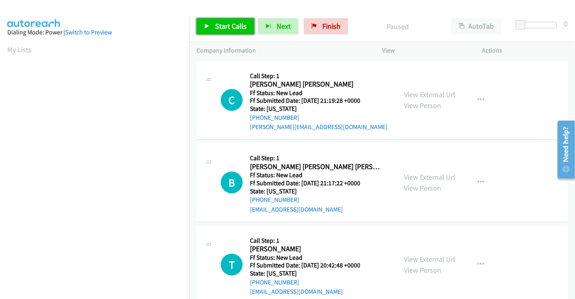
click at [227, 29] on span "Start Calls" at bounding box center [231, 25] width 32 height 9
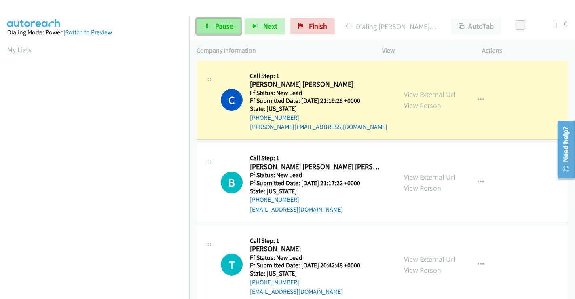
click at [220, 32] on link "Pause" at bounding box center [219, 26] width 44 height 16
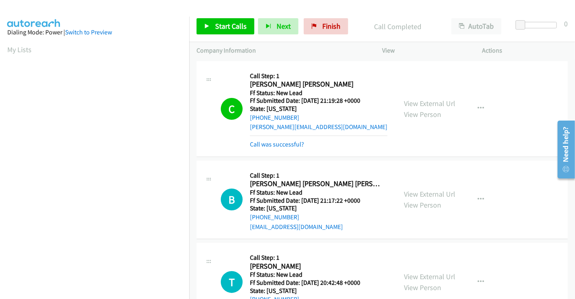
scroll to position [156, 0]
click at [227, 27] on span "Start Calls" at bounding box center [231, 25] width 32 height 9
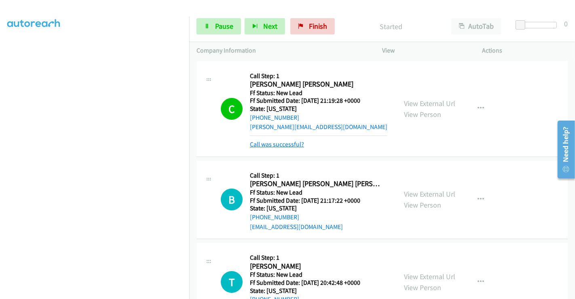
click at [285, 145] on link "Call was successful?" at bounding box center [277, 144] width 54 height 8
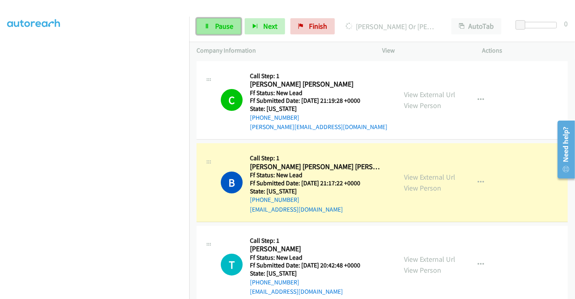
click at [218, 23] on span "Pause" at bounding box center [224, 25] width 18 height 9
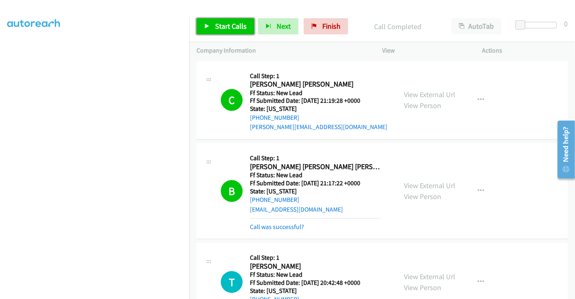
click at [233, 25] on span "Start Calls" at bounding box center [231, 25] width 32 height 9
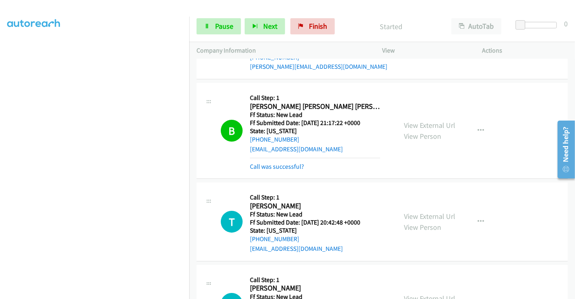
scroll to position [90, 0]
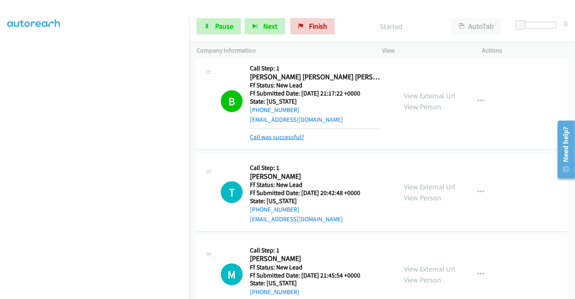
click at [292, 140] on link "Call was successful?" at bounding box center [277, 137] width 54 height 8
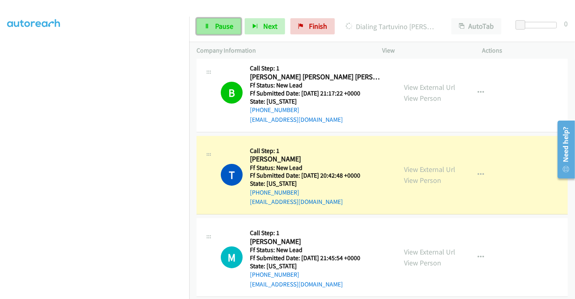
click at [219, 28] on span "Pause" at bounding box center [224, 25] width 18 height 9
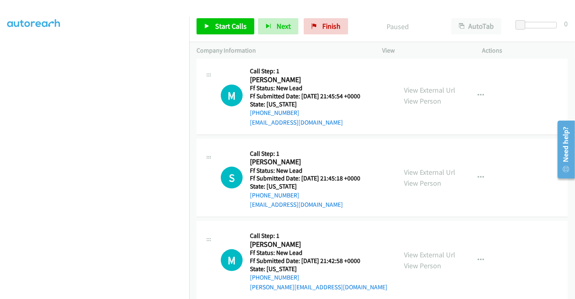
scroll to position [264, 0]
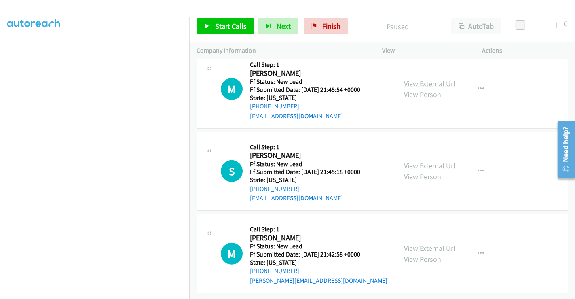
click at [412, 79] on link "View External Url" at bounding box center [429, 83] width 51 height 9
click at [415, 161] on link "View External Url" at bounding box center [429, 165] width 51 height 9
click at [421, 244] on link "View External Url" at bounding box center [429, 248] width 51 height 9
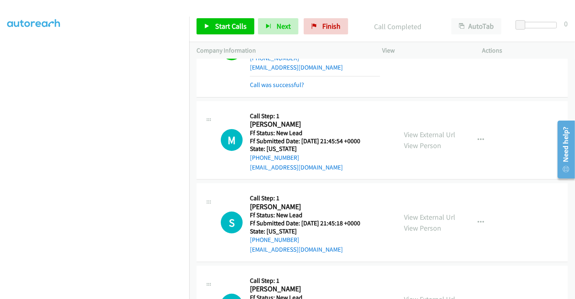
scroll to position [191, 0]
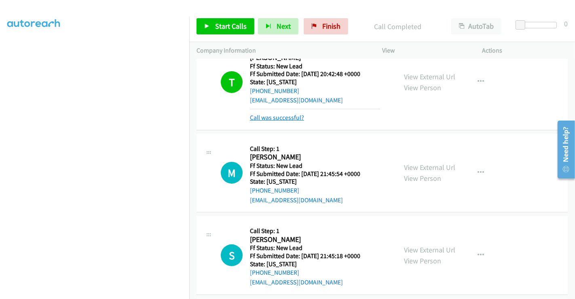
click at [280, 117] on link "Call was successful?" at bounding box center [277, 118] width 54 height 8
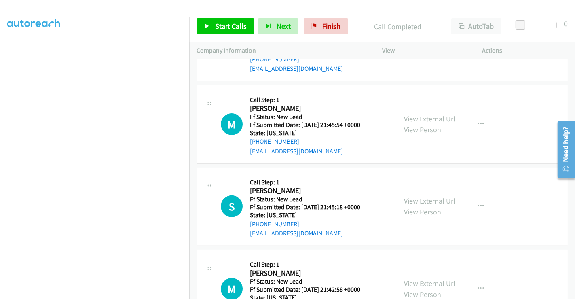
scroll to position [174, 0]
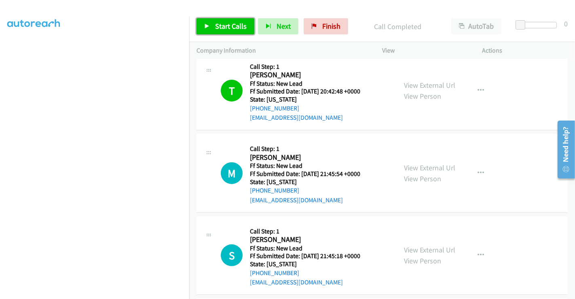
click at [230, 27] on span "Start Calls" at bounding box center [231, 25] width 32 height 9
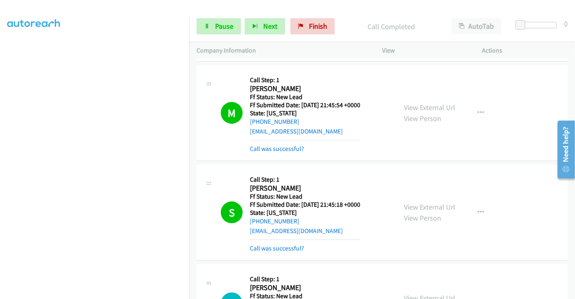
scroll to position [354, 0]
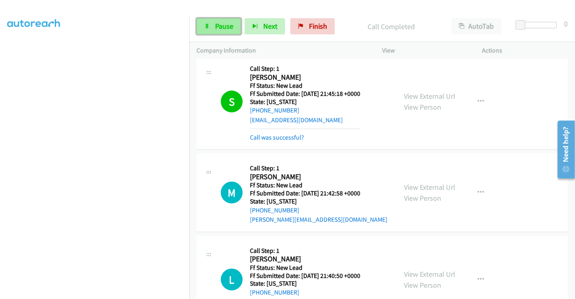
click at [224, 25] on span "Pause" at bounding box center [224, 25] width 18 height 9
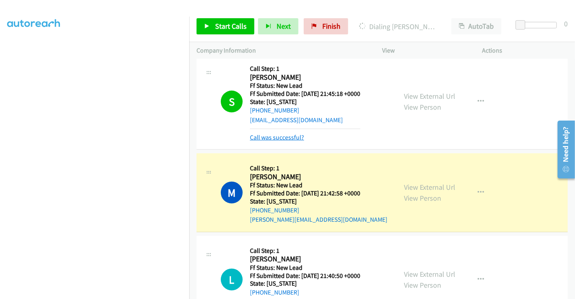
click at [276, 135] on link "Call was successful?" at bounding box center [277, 137] width 54 height 8
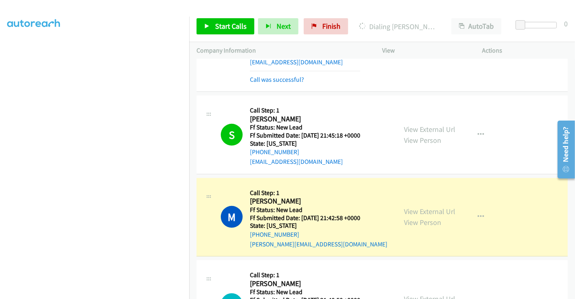
scroll to position [264, 0]
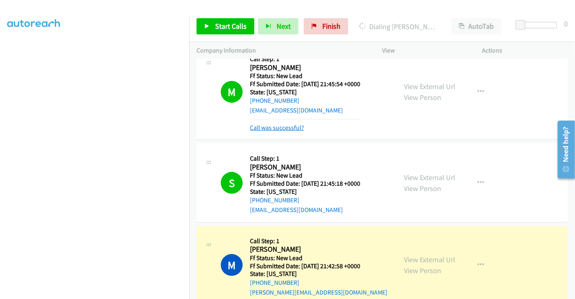
click at [283, 127] on link "Call was successful?" at bounding box center [277, 128] width 54 height 8
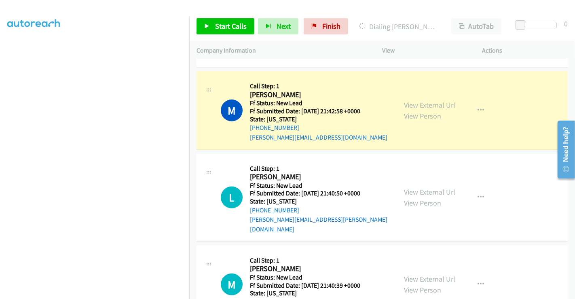
scroll to position [354, 0]
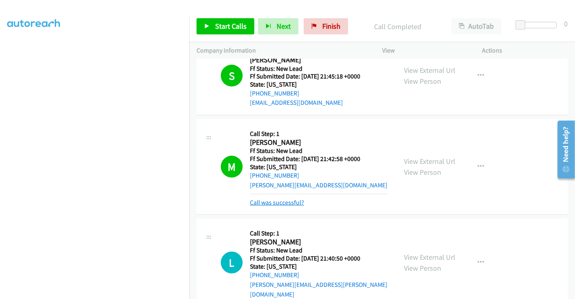
click at [282, 201] on link "Call was successful?" at bounding box center [277, 203] width 54 height 8
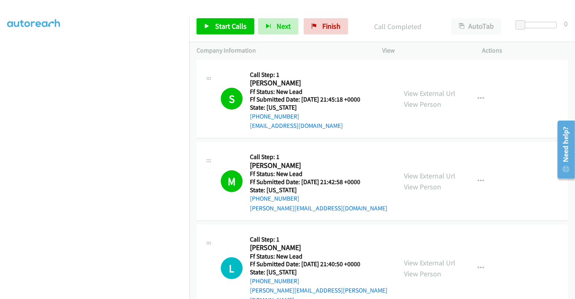
scroll to position [61, 0]
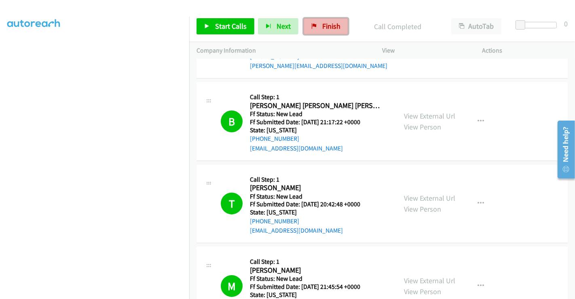
click at [318, 29] on link "Finish" at bounding box center [326, 26] width 44 height 16
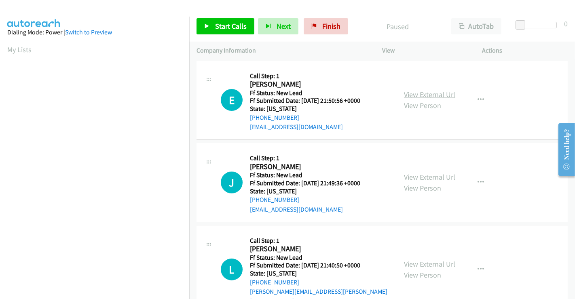
click at [423, 92] on link "View External Url" at bounding box center [429, 94] width 51 height 9
click at [425, 177] on link "View External Url" at bounding box center [429, 176] width 51 height 9
click at [430, 259] on link "View External Url" at bounding box center [429, 263] width 51 height 9
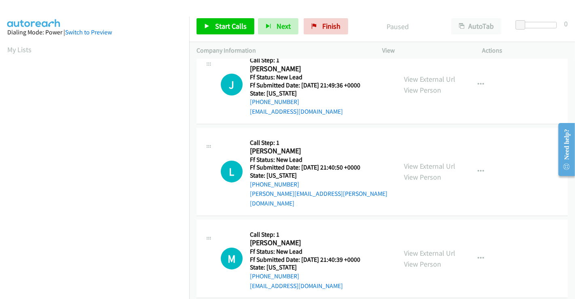
scroll to position [182, 0]
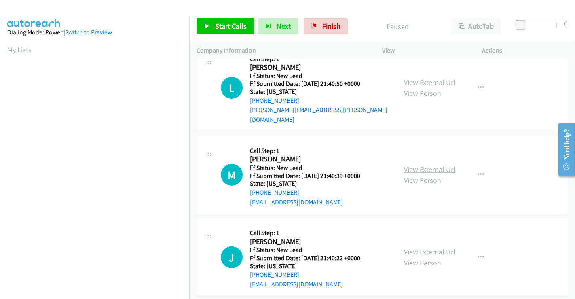
click at [421, 165] on link "View External Url" at bounding box center [429, 169] width 51 height 9
click at [425, 247] on link "View External Url" at bounding box center [429, 251] width 51 height 9
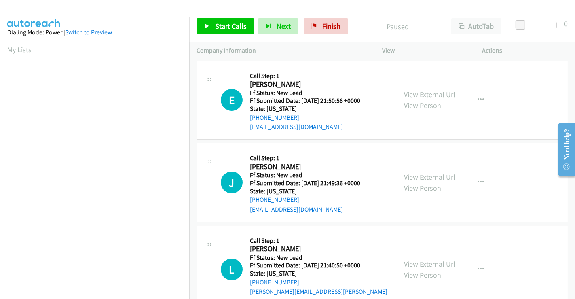
scroll to position [156, 0]
click at [238, 27] on span "Start Calls" at bounding box center [231, 25] width 32 height 9
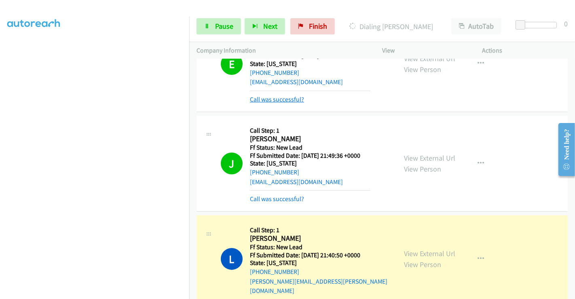
click at [275, 99] on link "Call was successful?" at bounding box center [277, 99] width 54 height 8
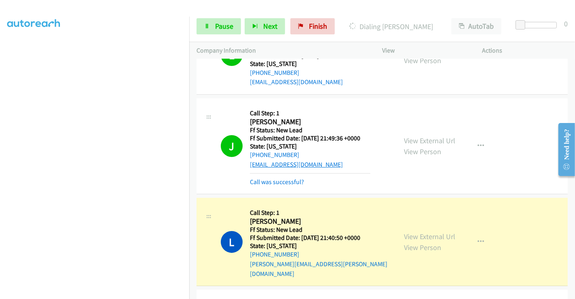
scroll to position [36, 0]
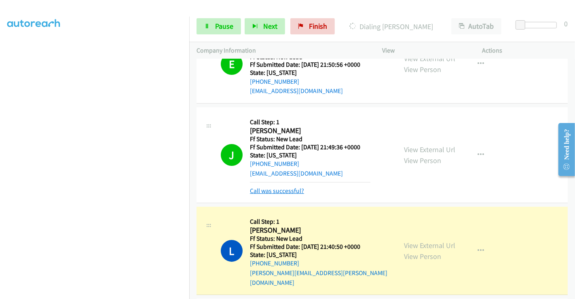
click at [281, 188] on link "Call was successful?" at bounding box center [277, 191] width 54 height 8
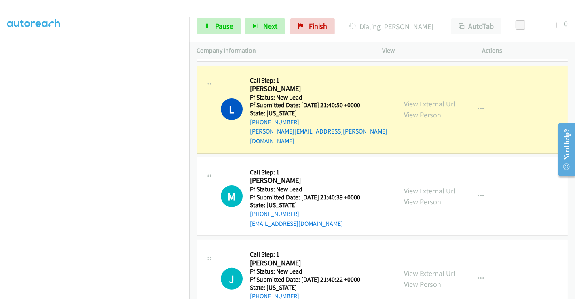
scroll to position [171, 0]
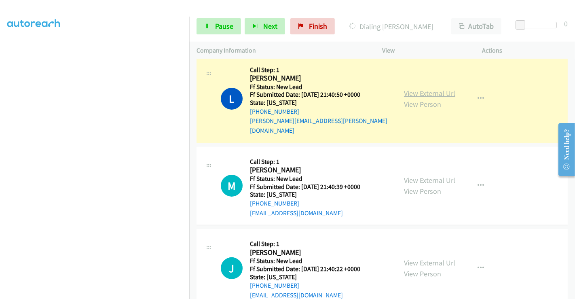
click at [426, 89] on link "View External Url" at bounding box center [429, 93] width 51 height 9
click at [211, 25] on link "Pause" at bounding box center [219, 26] width 44 height 16
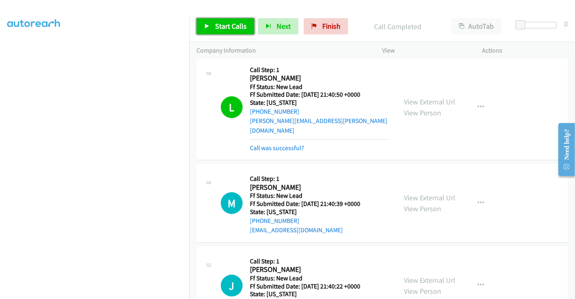
click at [223, 26] on span "Start Calls" at bounding box center [231, 25] width 32 height 9
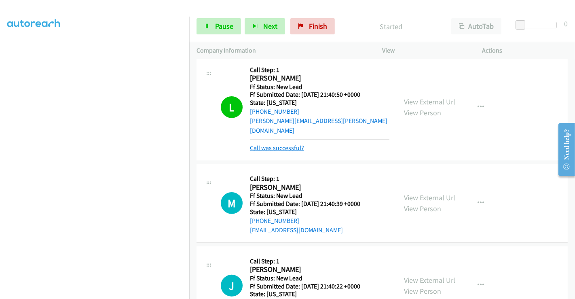
click at [288, 144] on link "Call was successful?" at bounding box center [277, 148] width 54 height 8
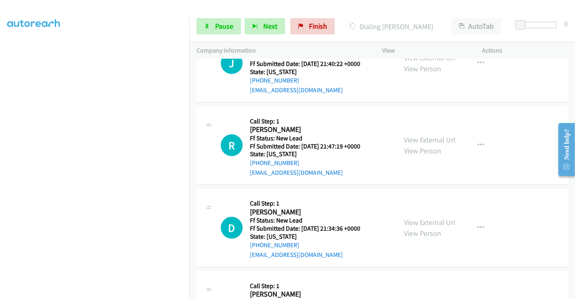
scroll to position [396, 0]
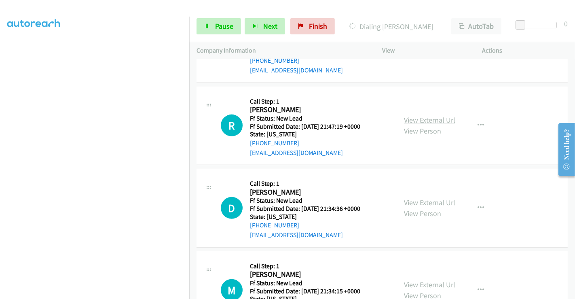
click at [420, 115] on link "View External Url" at bounding box center [429, 119] width 51 height 9
click at [422, 198] on link "View External Url" at bounding box center [429, 202] width 51 height 9
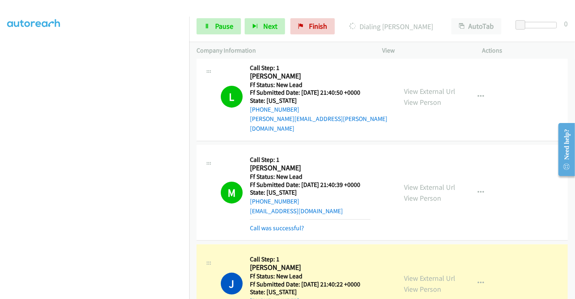
scroll to position [206, 0]
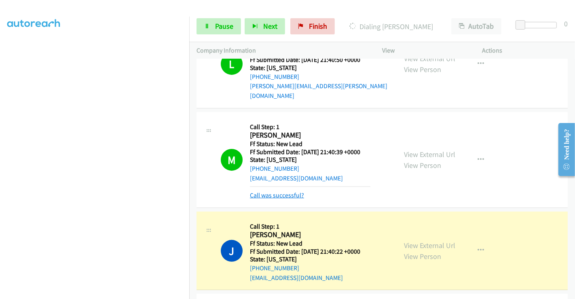
click at [275, 191] on link "Call was successful?" at bounding box center [277, 195] width 54 height 8
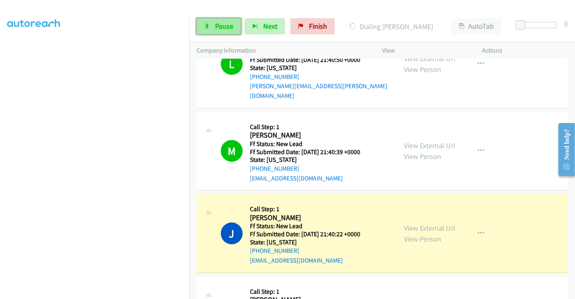
click at [220, 27] on span "Pause" at bounding box center [224, 25] width 18 height 9
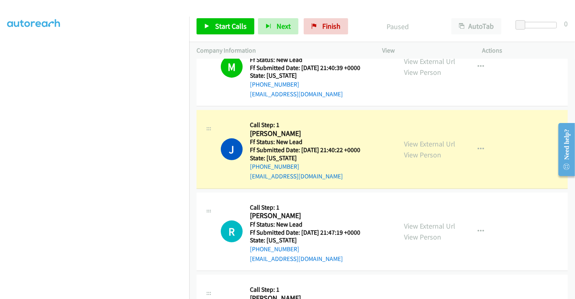
scroll to position [314, 0]
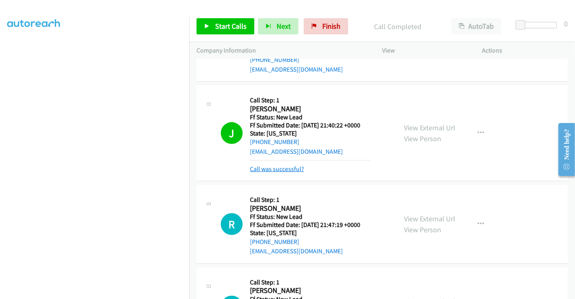
click at [292, 165] on link "Call was successful?" at bounding box center [277, 169] width 54 height 8
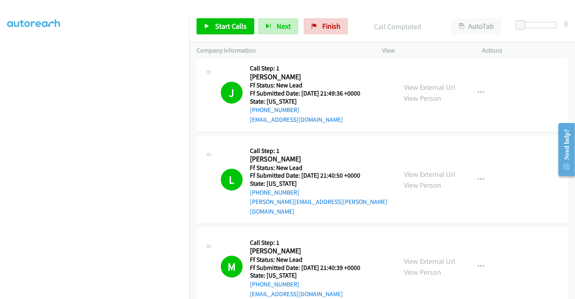
scroll to position [0, 0]
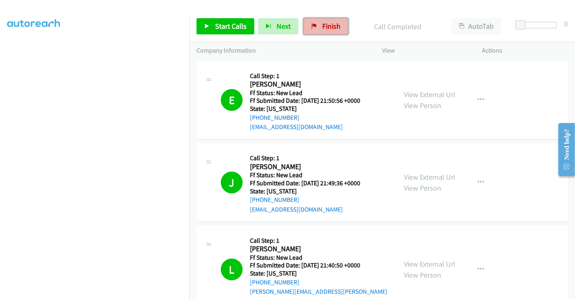
click at [314, 20] on link "Finish" at bounding box center [326, 26] width 44 height 16
